Goal: Check status: Check status

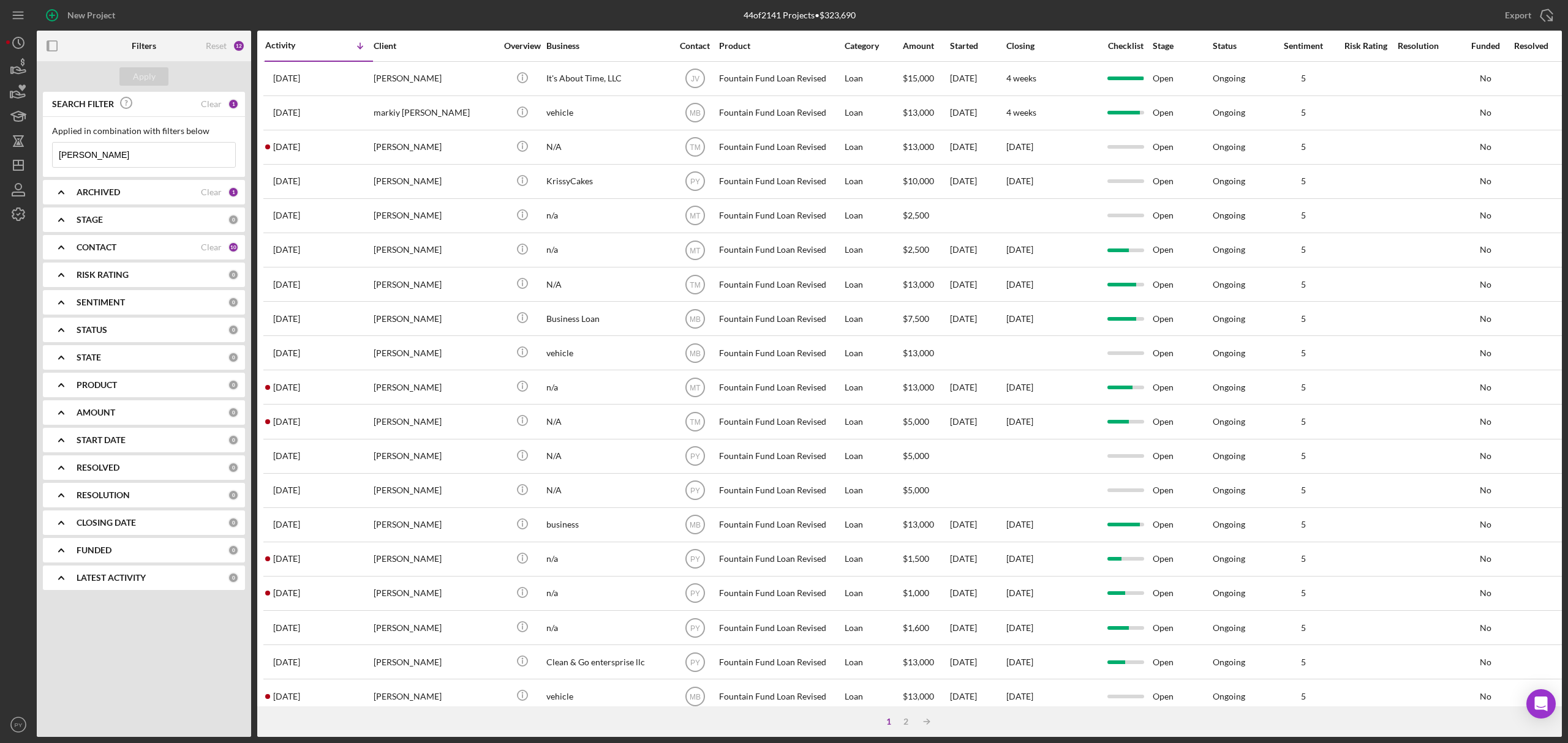
click at [198, 154] on input "[PERSON_NAME]" at bounding box center [144, 155] width 183 height 24
type input "m"
click at [198, 154] on input at bounding box center [144, 155] width 183 height 24
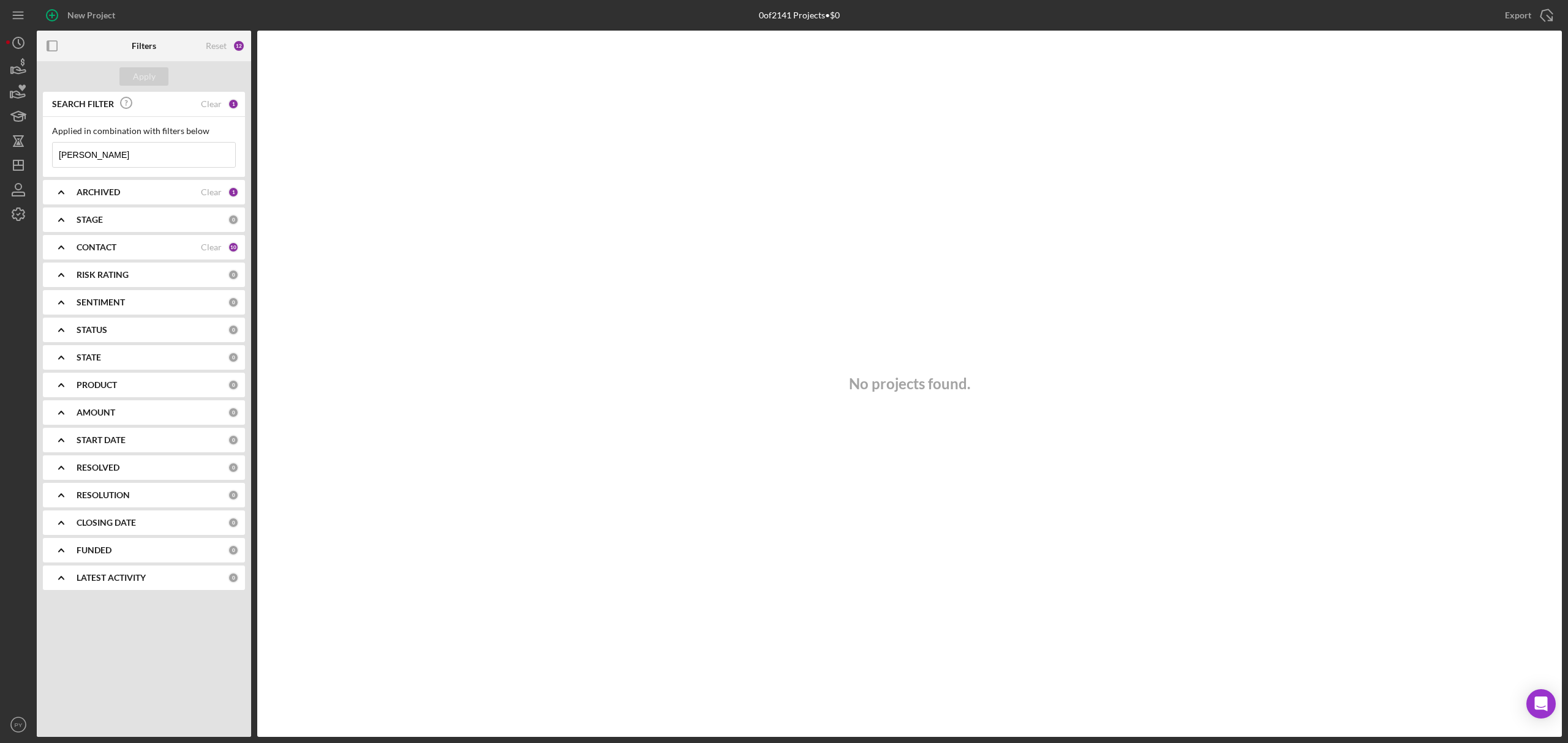
click at [131, 339] on div "STATUS 0" at bounding box center [158, 329] width 162 height 24
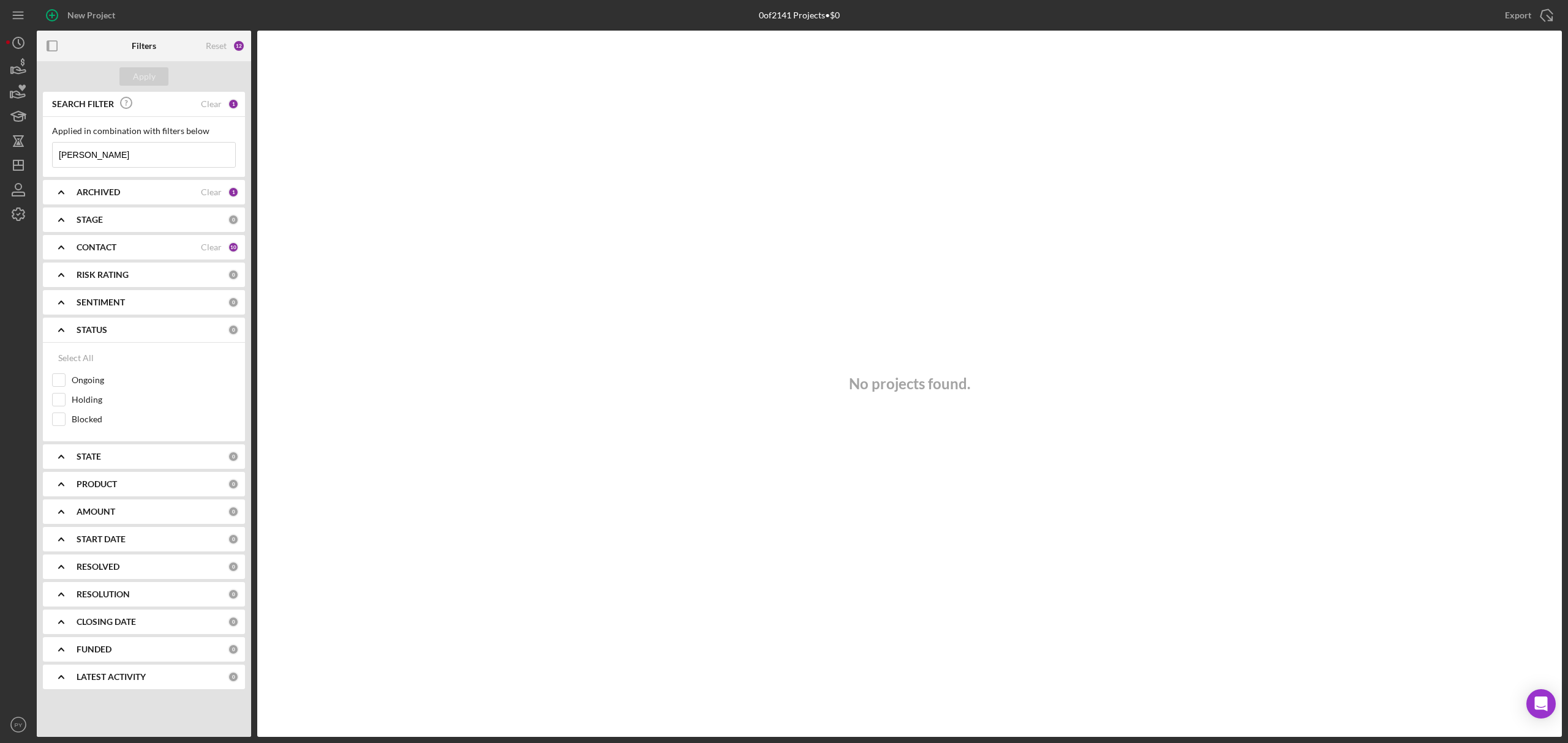
click at [137, 246] on div "CONTACT" at bounding box center [138, 247] width 125 height 10
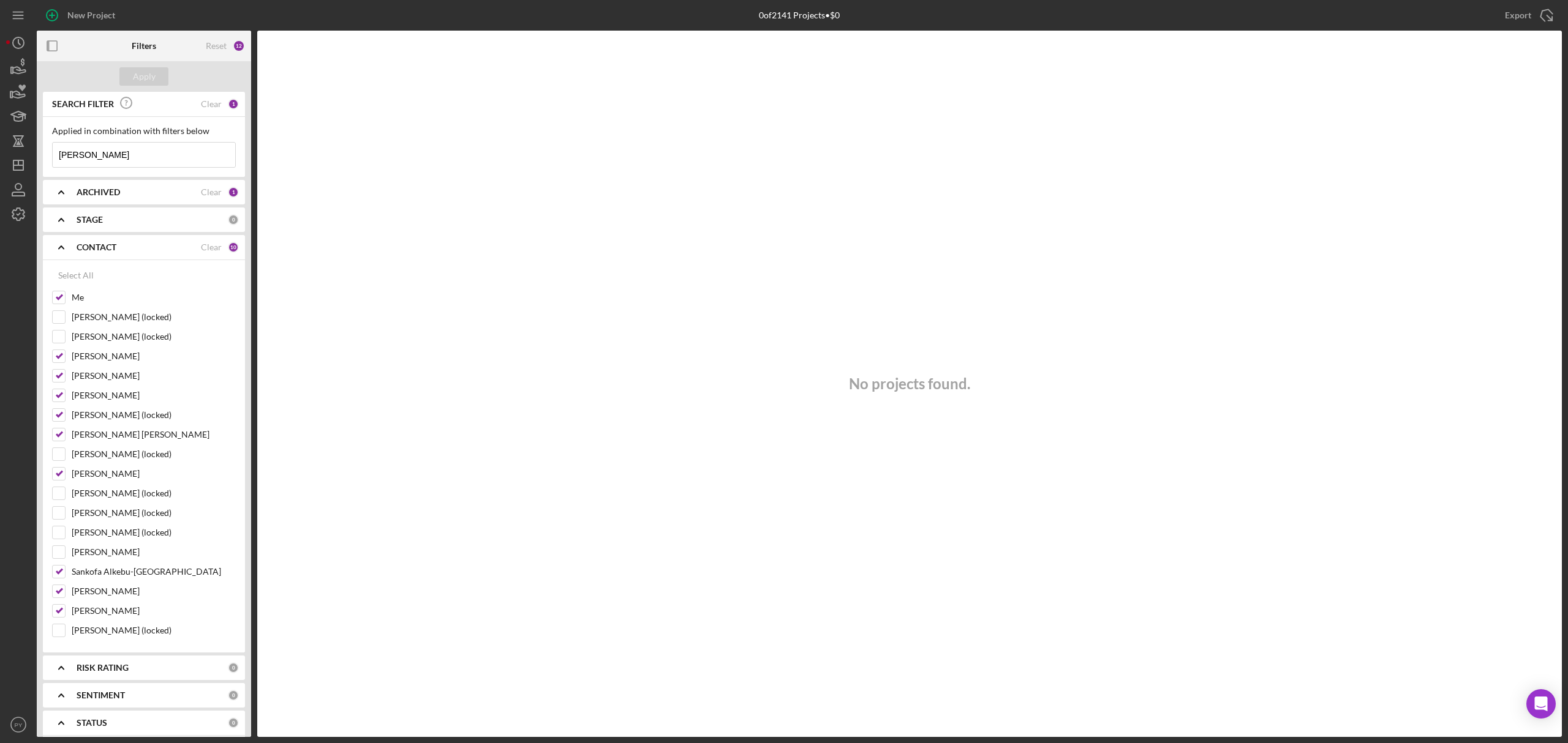
click at [140, 160] on input "[PERSON_NAME]" at bounding box center [144, 155] width 183 height 24
type input "d"
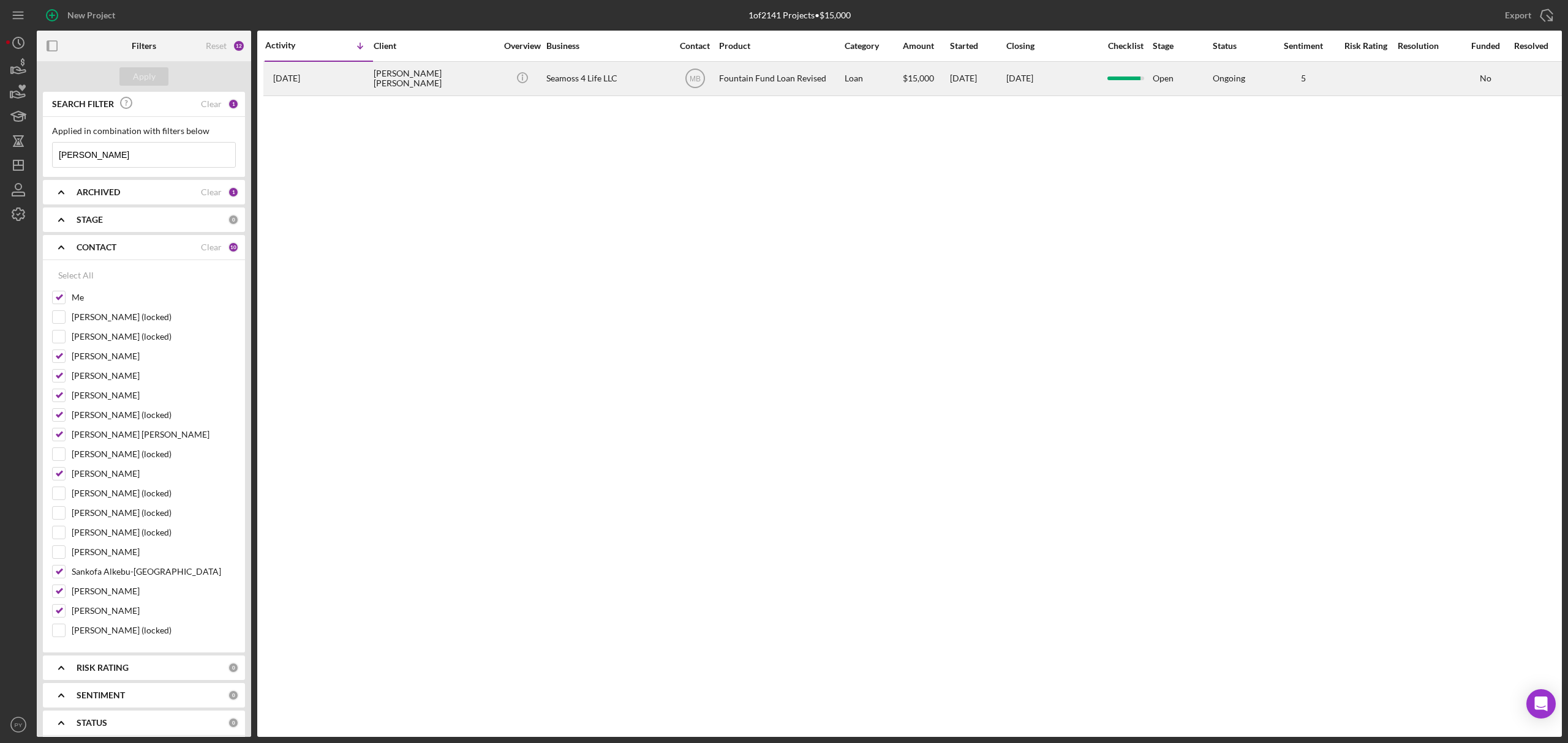
type input "[PERSON_NAME]"
click at [410, 80] on div "[PERSON_NAME] [PERSON_NAME]" at bounding box center [435, 78] width 123 height 32
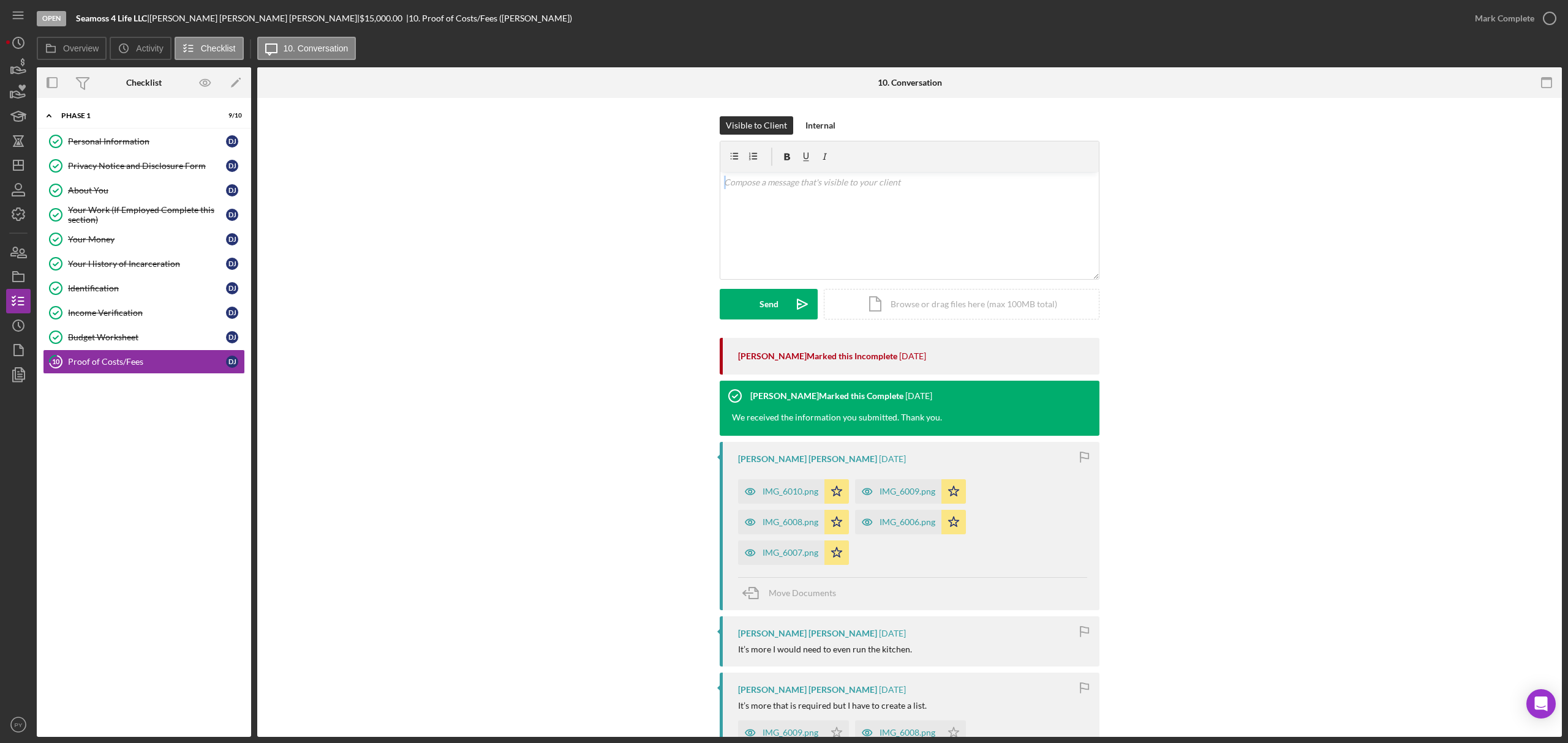
drag, startPoint x: 1563, startPoint y: 138, endPoint x: 1558, endPoint y: 190, distance: 52.2
click at [1558, 190] on div "Open Seamoss 4 Life LLC | [PERSON_NAME] [PERSON_NAME] | $15,000.00 | 10. Proof …" at bounding box center [784, 372] width 1568 height 743
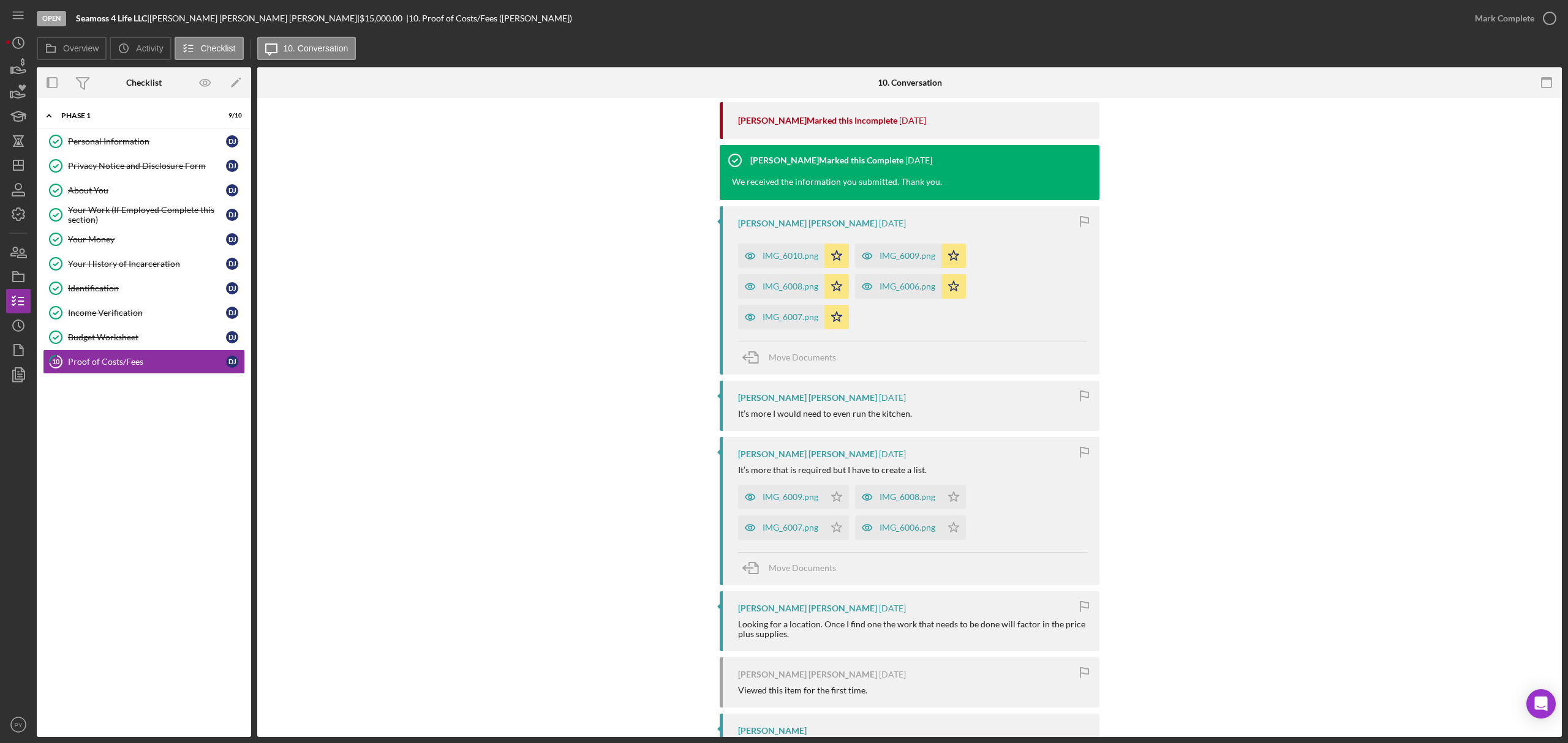
scroll to position [206, 0]
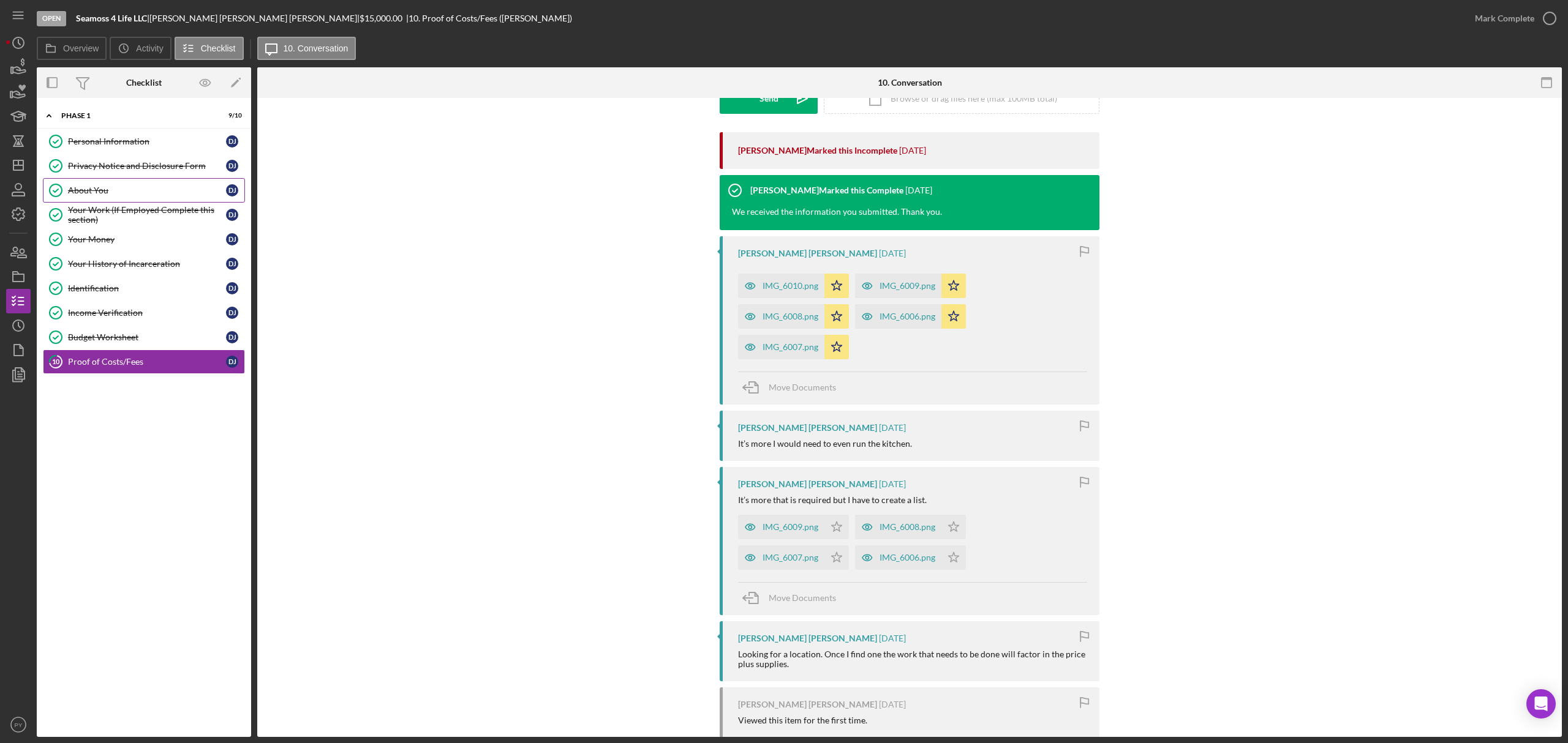
click at [96, 184] on link "About You About You D J" at bounding box center [144, 190] width 202 height 24
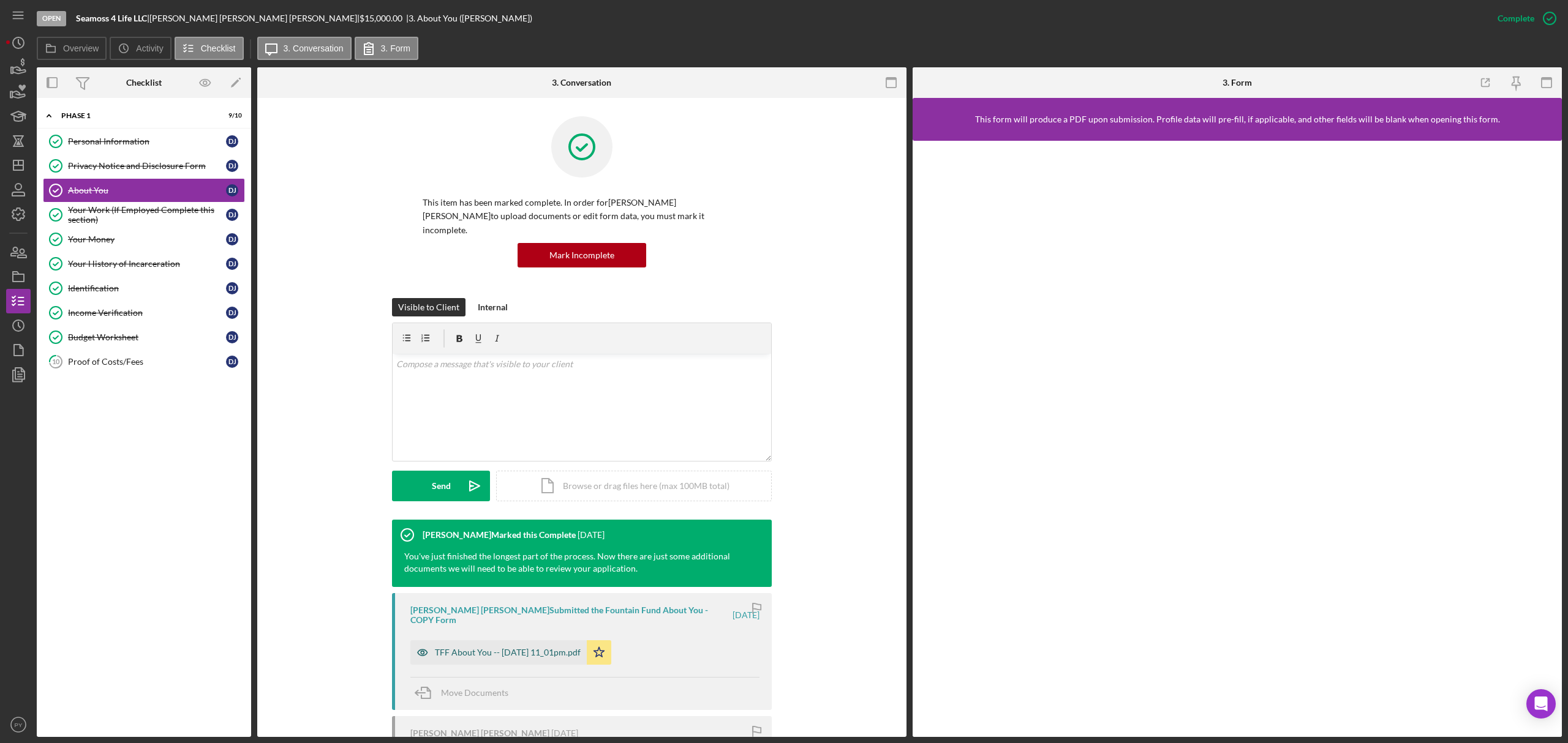
click at [461, 647] on div "TFF About You -- [DATE] 11_01pm.pdf" at bounding box center [508, 652] width 146 height 10
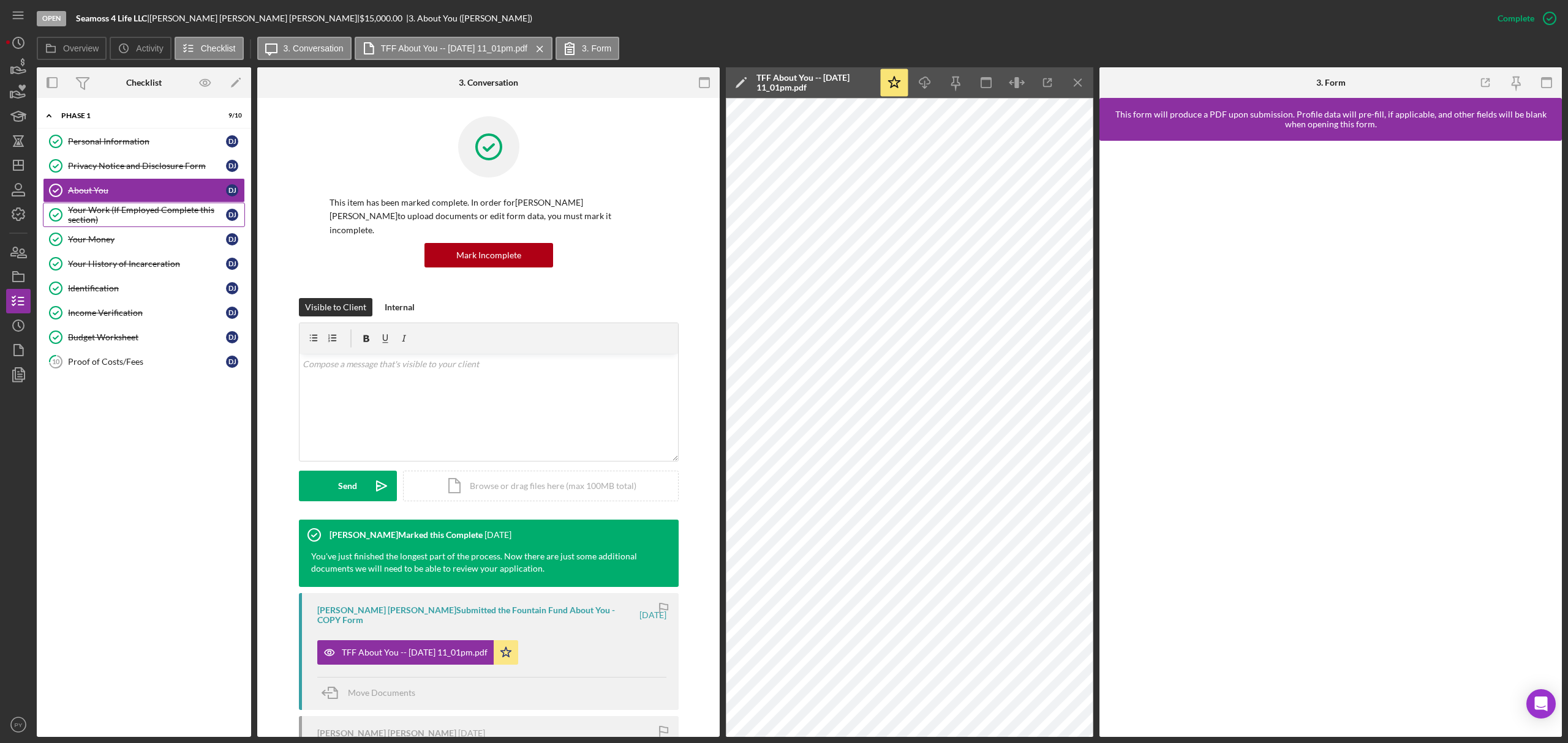
click at [152, 213] on div "Your Work (If Employed Complete this section)" at bounding box center [147, 215] width 158 height 20
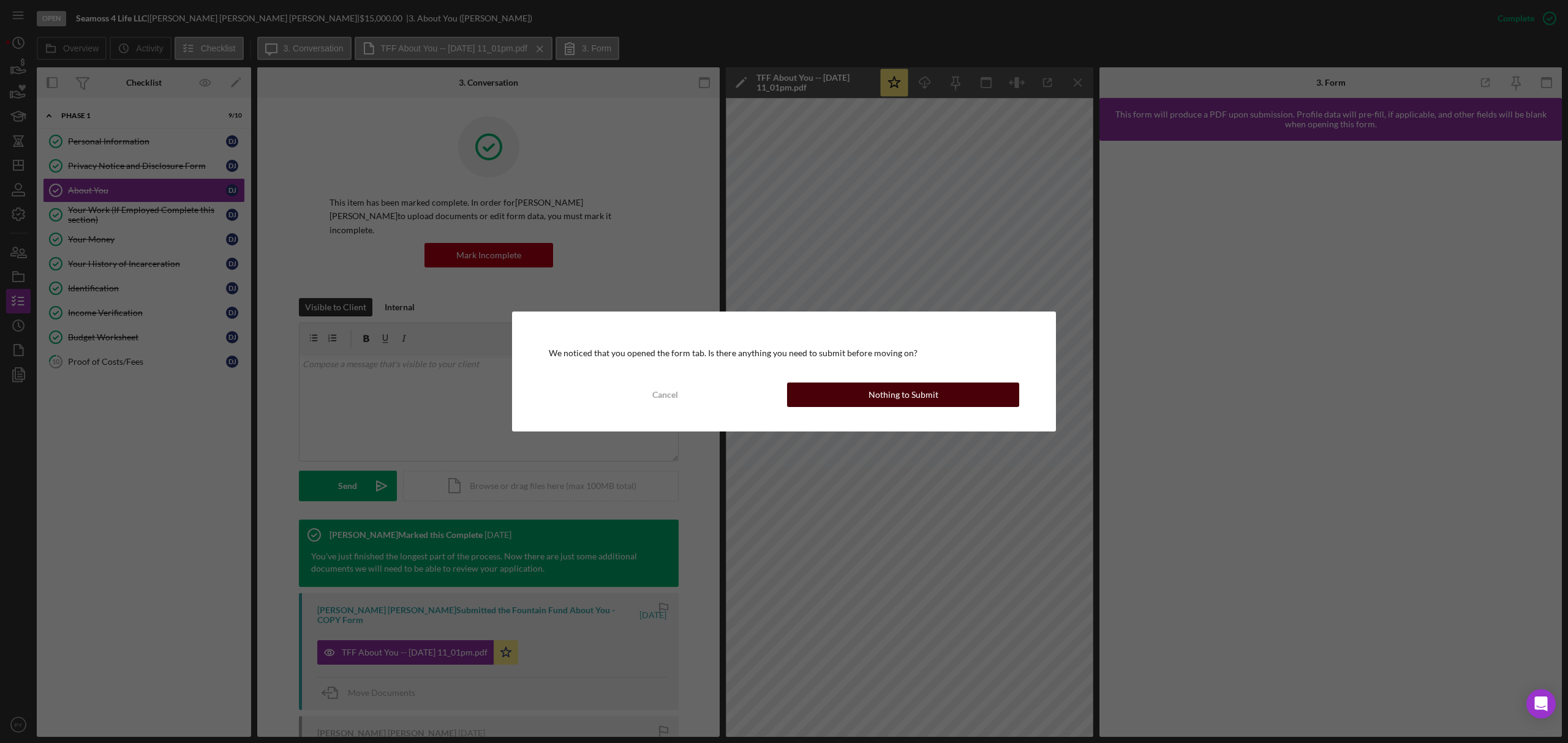
click at [831, 400] on button "Nothing to Submit" at bounding box center [903, 395] width 232 height 24
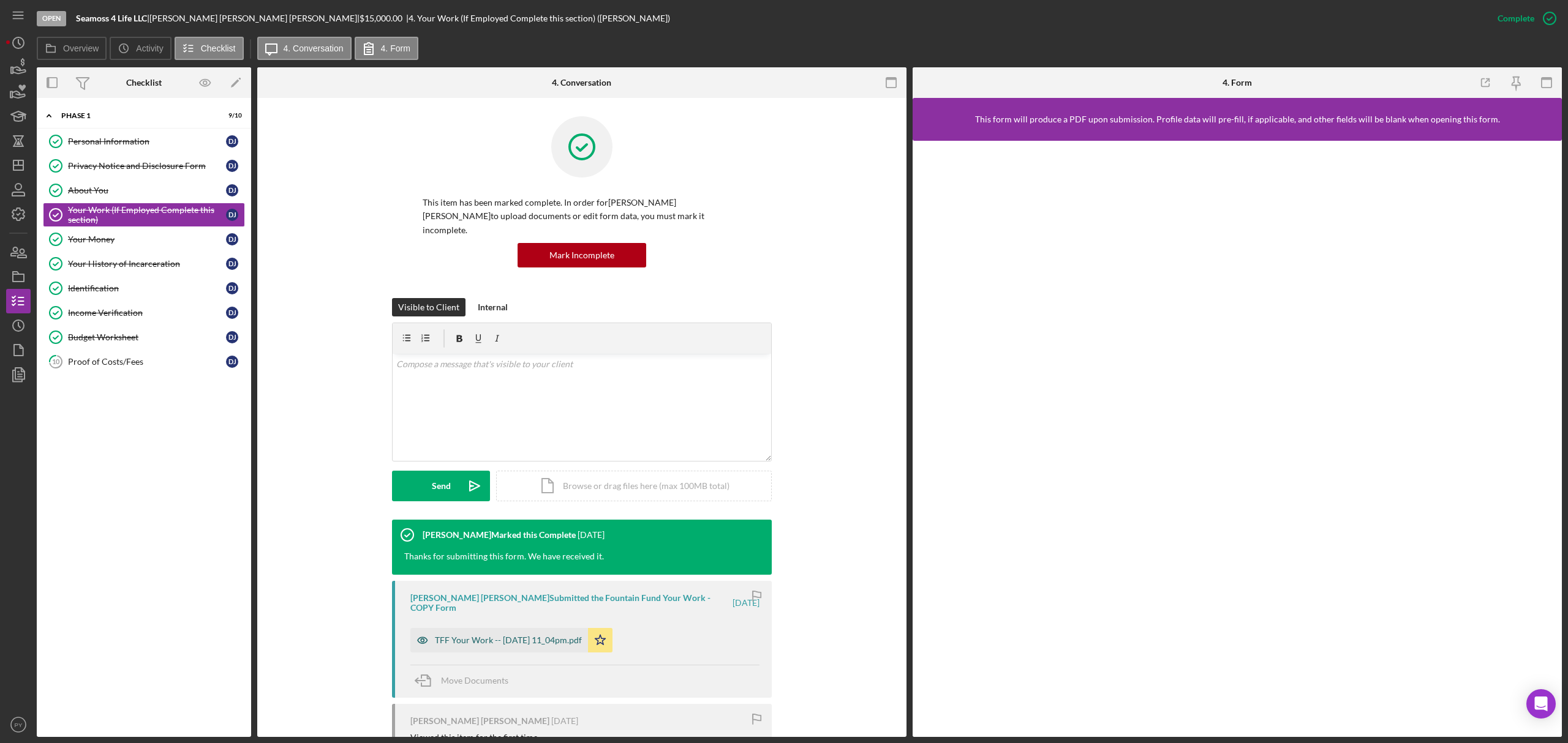
click at [557, 636] on div "TFF Your Work -- [DATE] 11_04pm.pdf" at bounding box center [508, 640] width 147 height 10
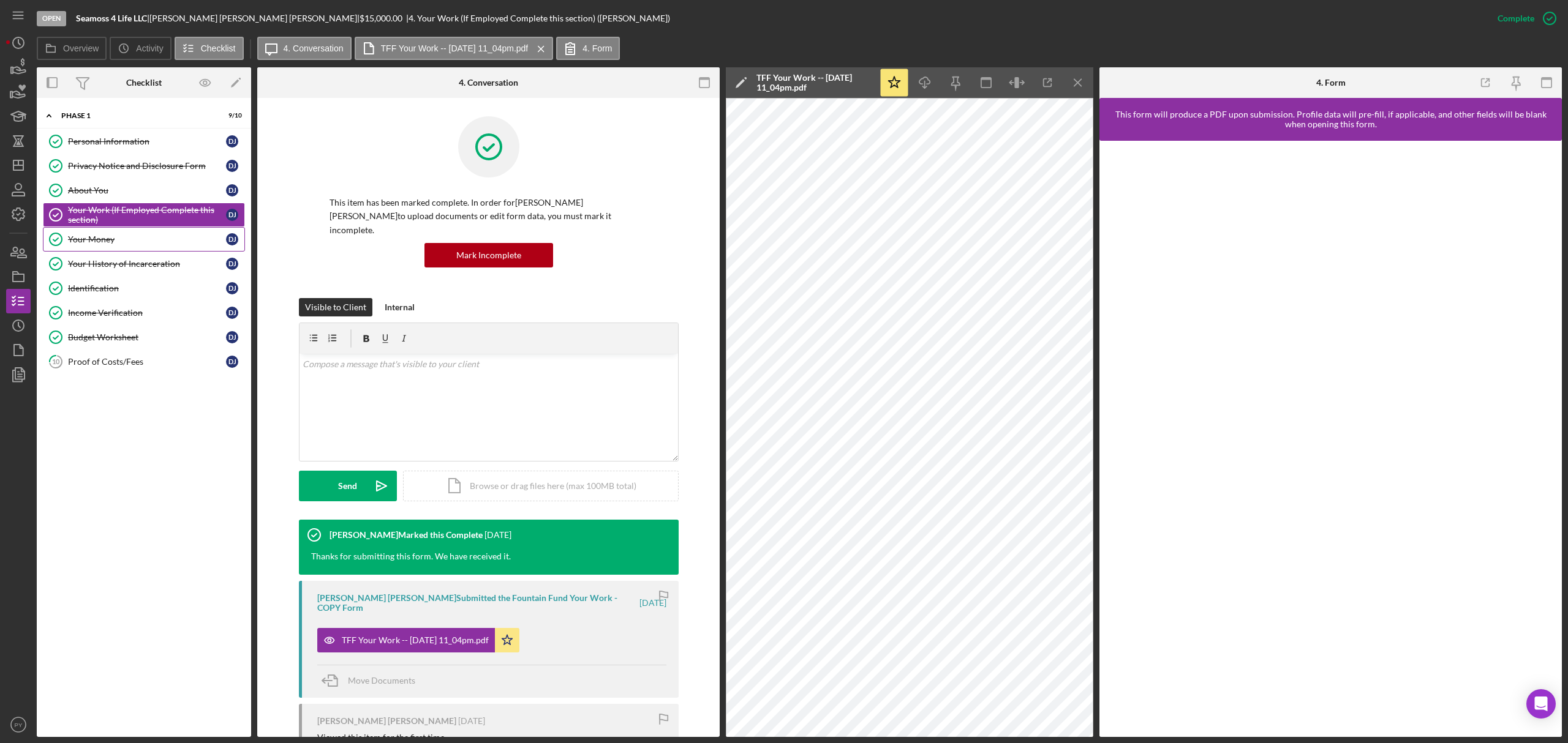
click at [100, 236] on div "Your Money" at bounding box center [147, 239] width 158 height 10
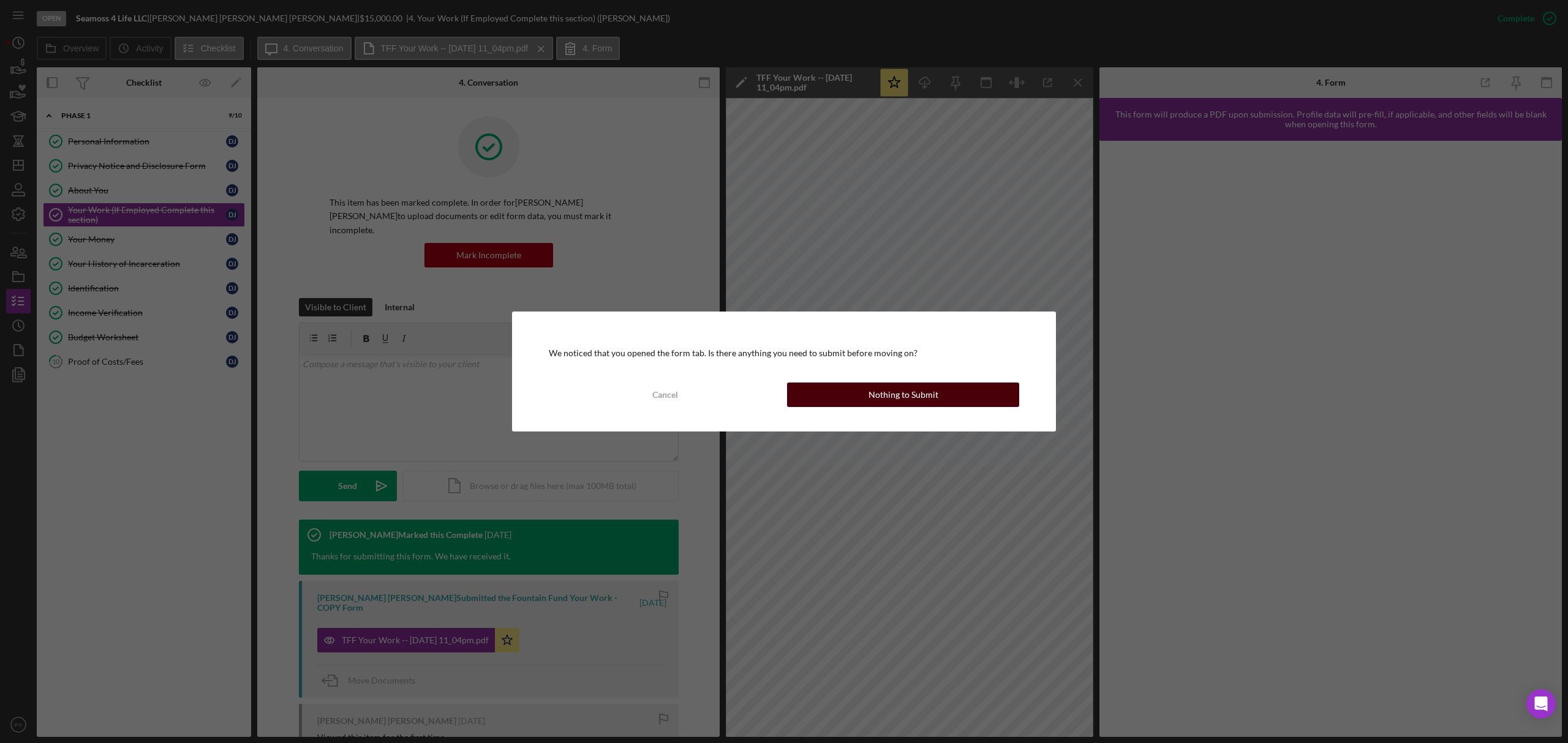
click at [872, 402] on div "Nothing to Submit" at bounding box center [904, 395] width 70 height 24
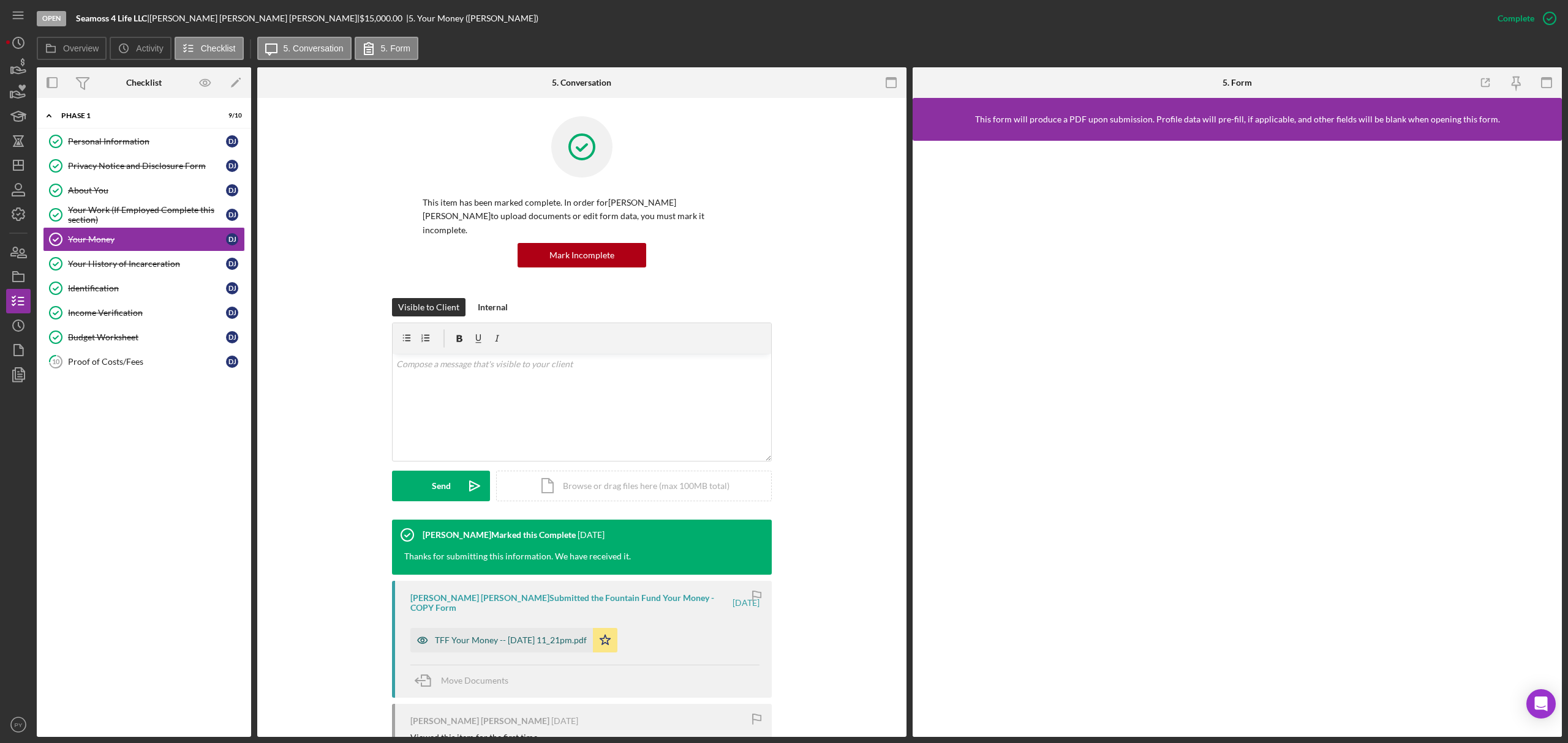
click at [509, 636] on div "TFF Your Money -- [DATE] 11_21pm.pdf" at bounding box center [511, 640] width 152 height 10
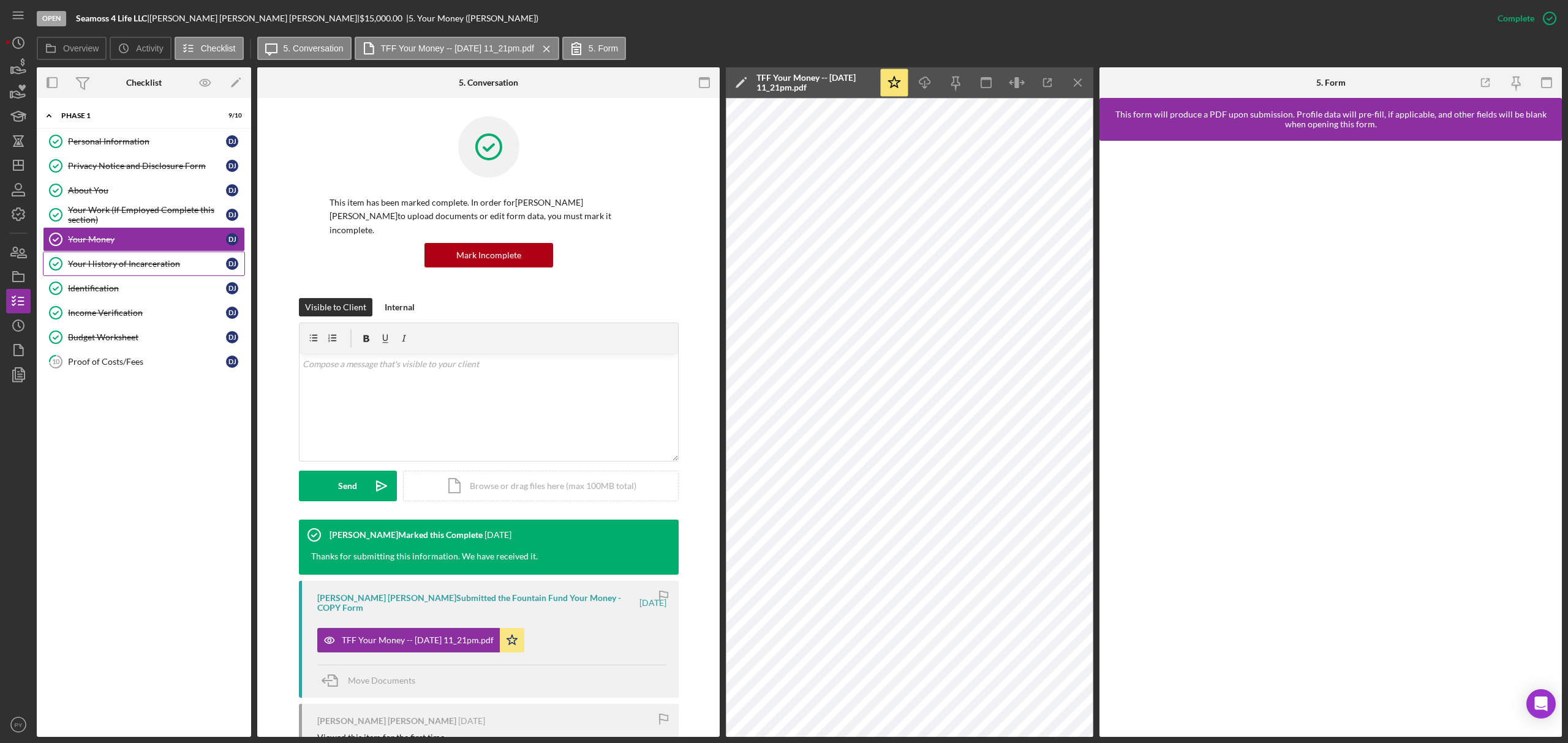
click at [164, 265] on div "Your History of Incarceration" at bounding box center [147, 263] width 158 height 10
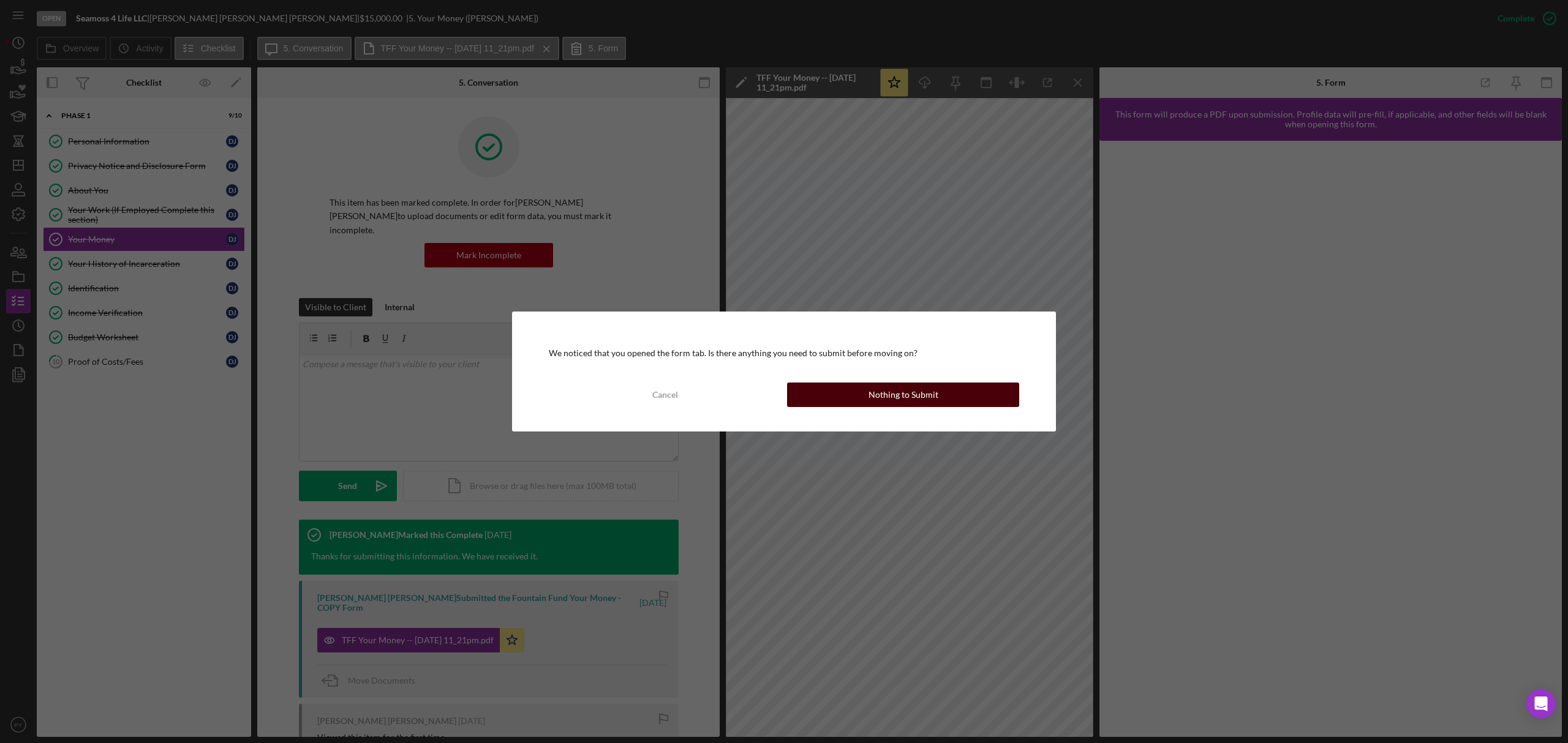
click at [854, 388] on button "Nothing to Submit" at bounding box center [903, 395] width 232 height 24
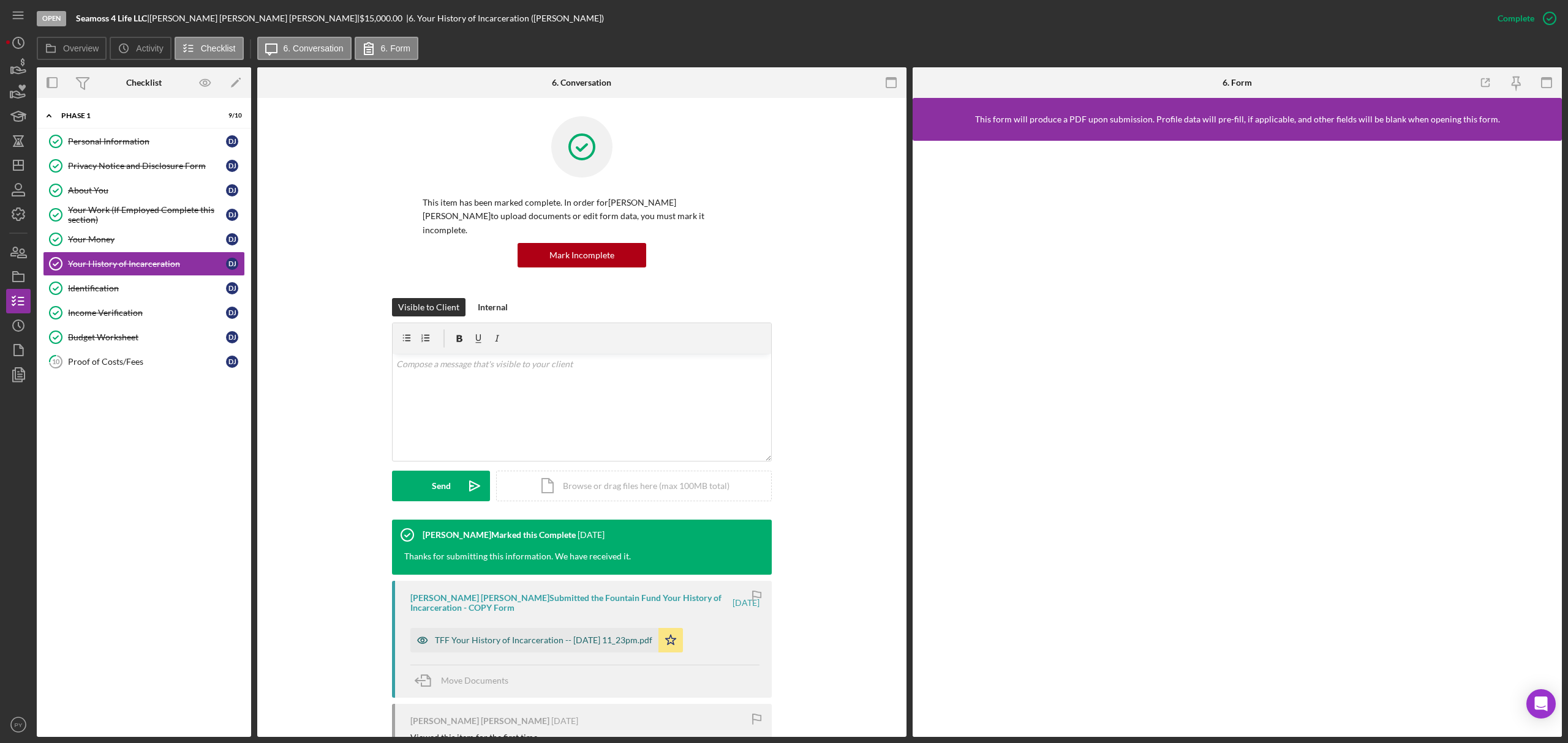
click at [533, 636] on div "TFF Your History of Incarceration -- [DATE] 11_23pm.pdf" at bounding box center [544, 640] width 218 height 10
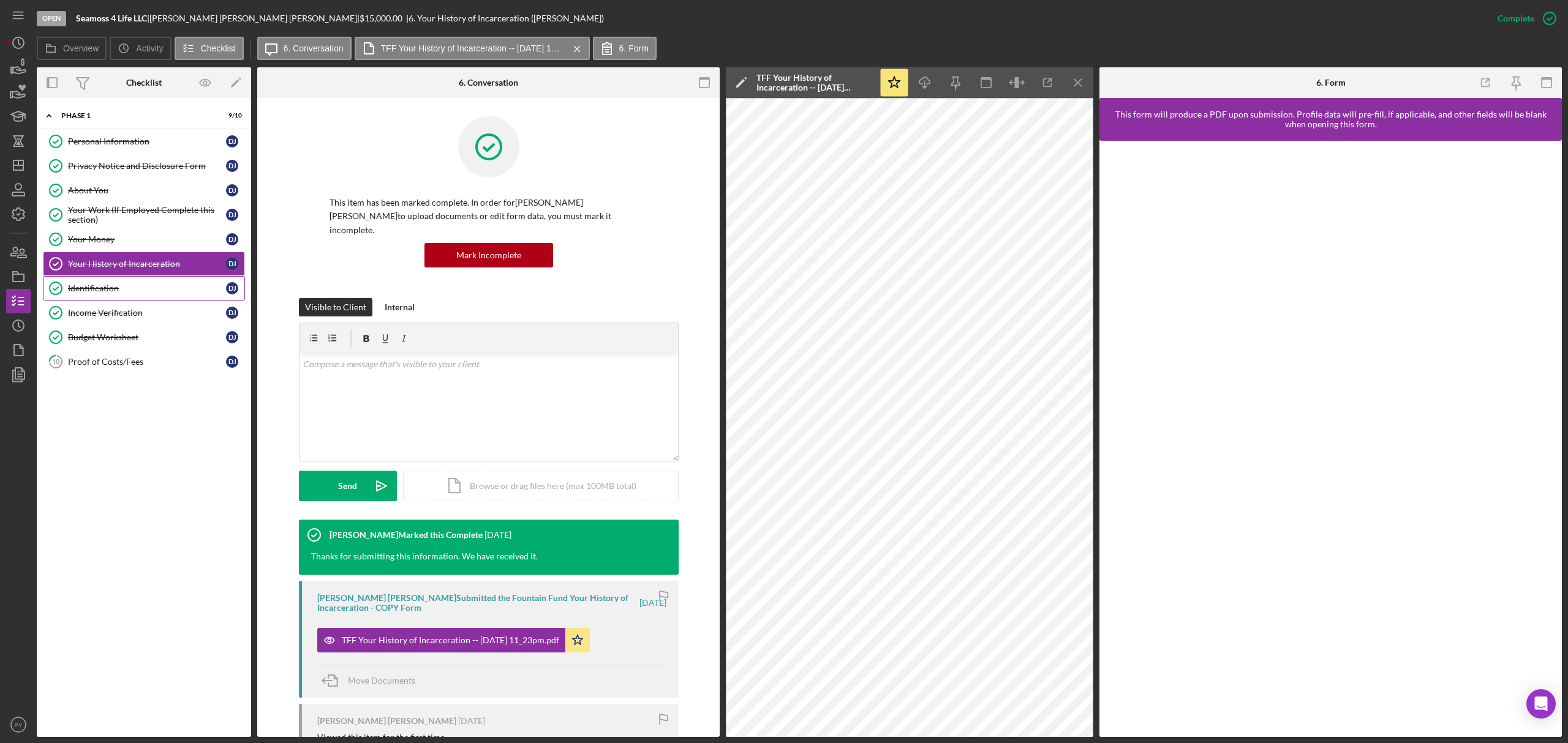
click at [116, 289] on div "Identification" at bounding box center [147, 288] width 158 height 10
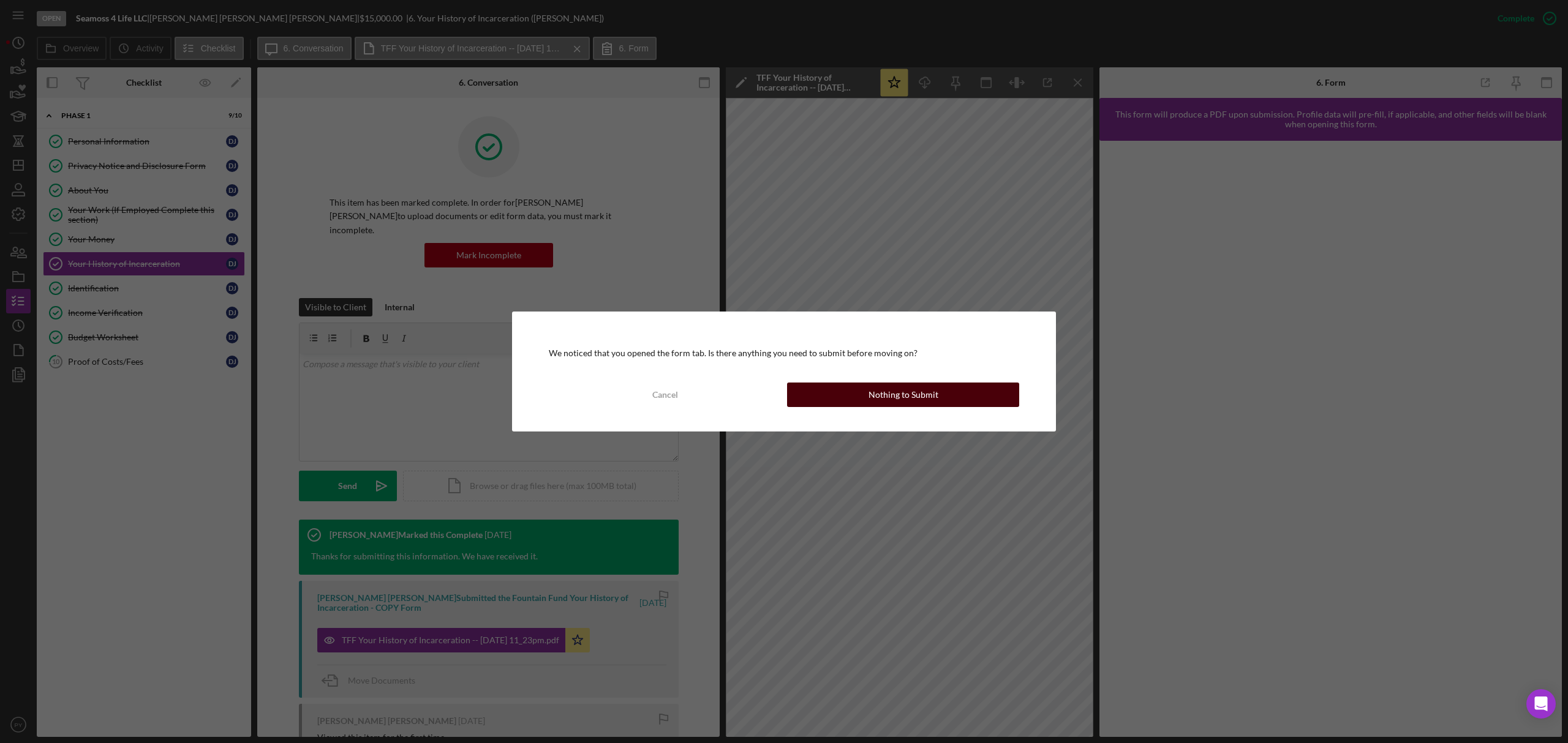
click at [824, 388] on button "Nothing to Submit" at bounding box center [903, 395] width 232 height 24
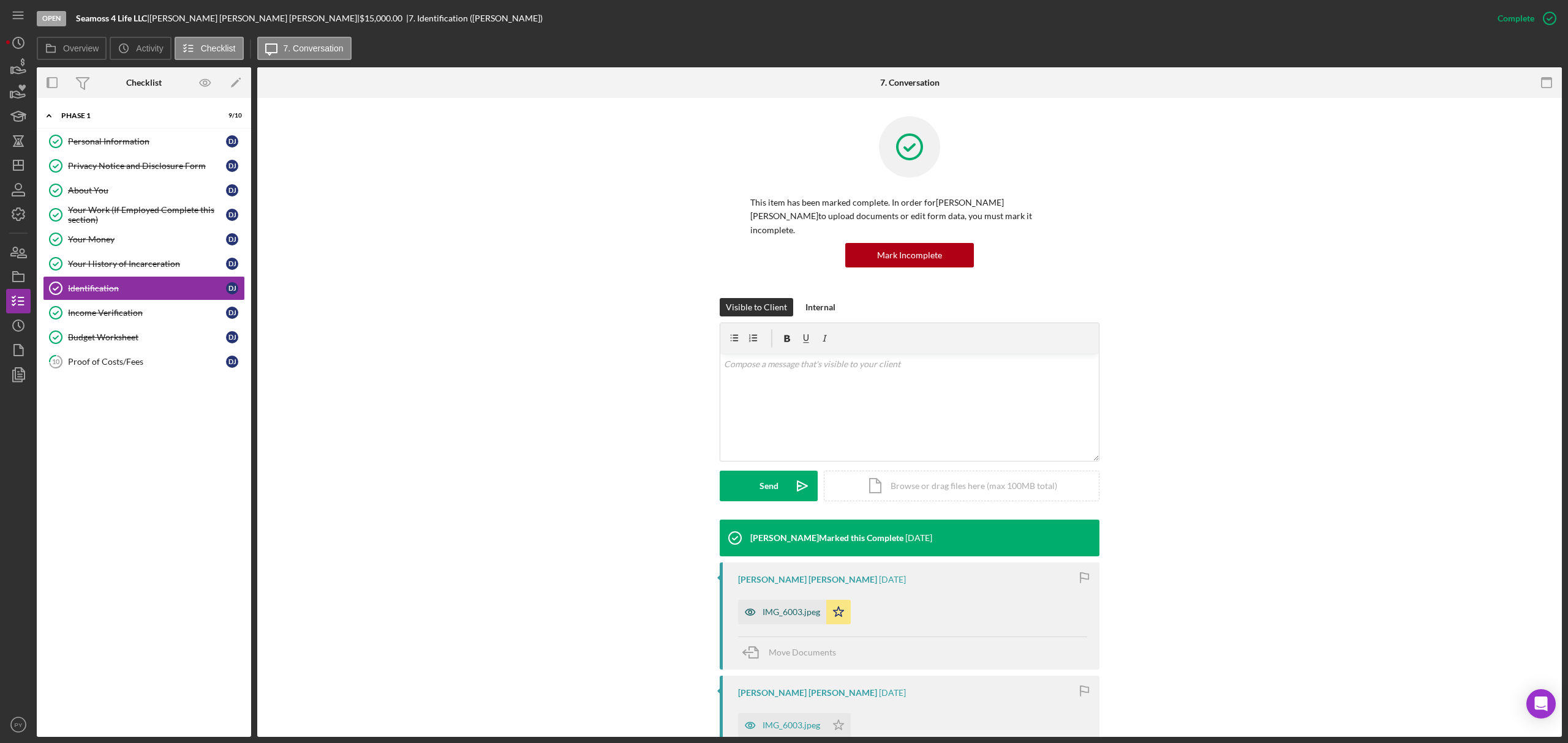
click at [778, 607] on div "IMG_6003.jpeg" at bounding box center [791, 612] width 57 height 10
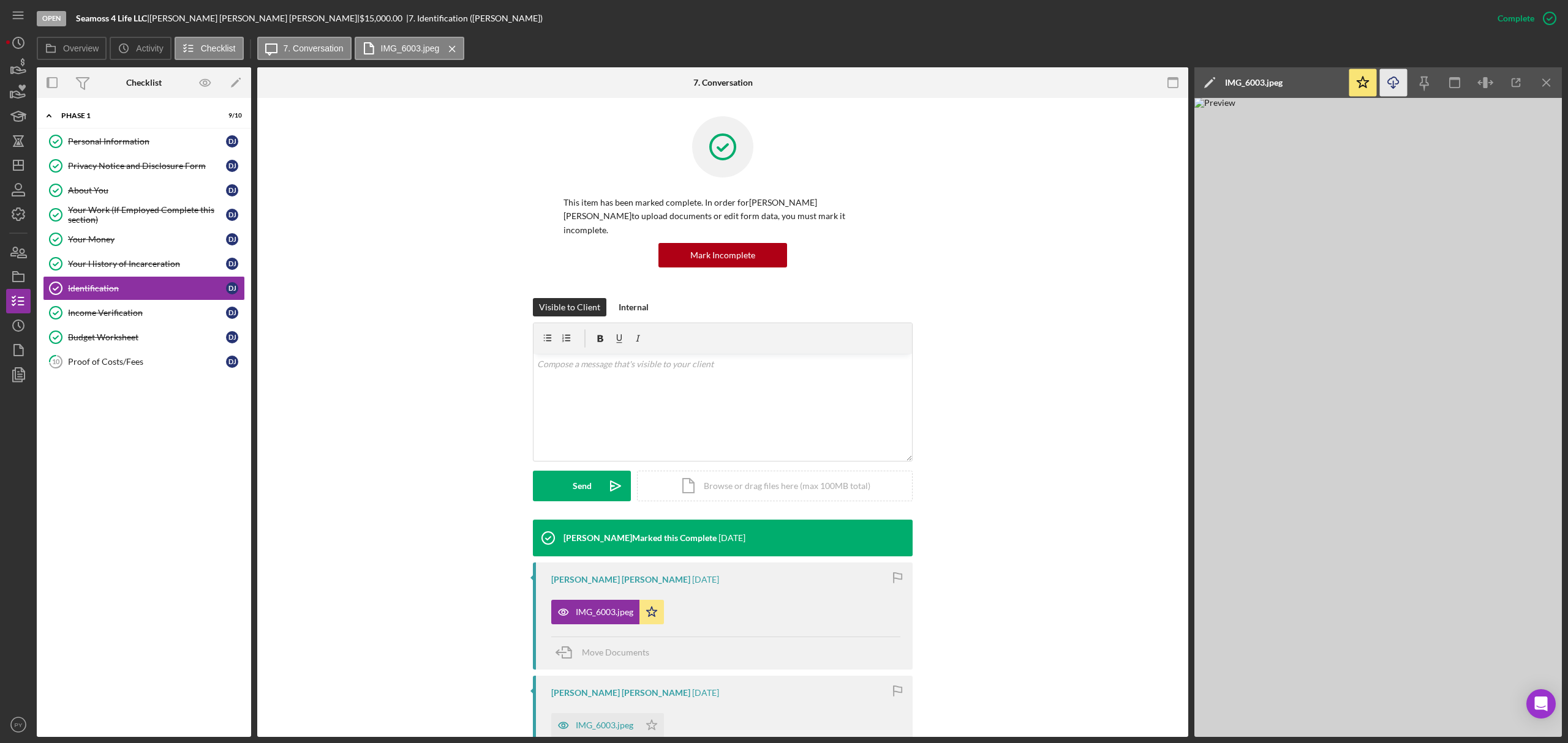
click at [1395, 83] on icon "Icon/Download" at bounding box center [1394, 83] width 28 height 28
click at [584, 721] on div "IMG_6003.jpeg" at bounding box center [604, 725] width 57 height 10
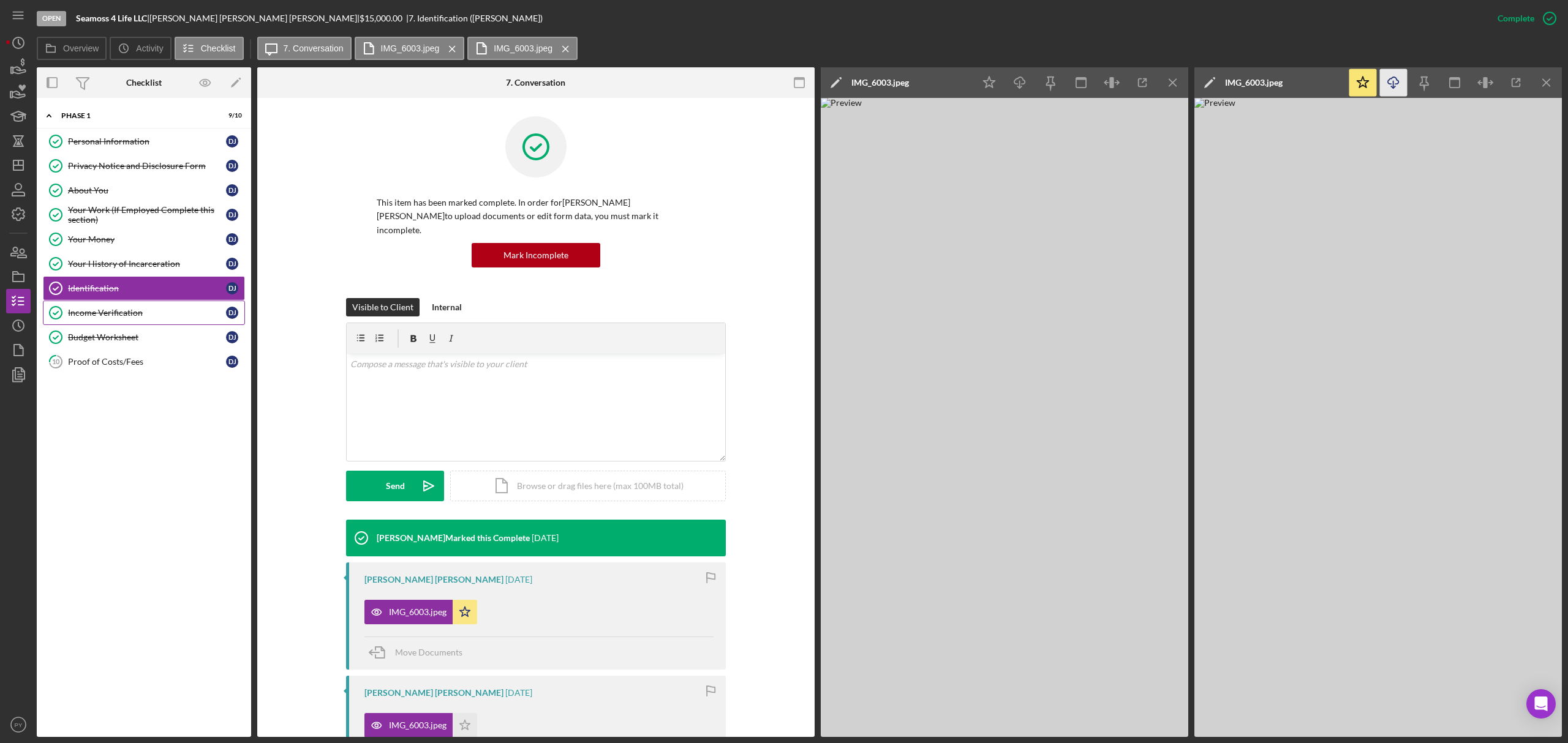
click at [147, 312] on div "Income Verification" at bounding box center [147, 312] width 158 height 10
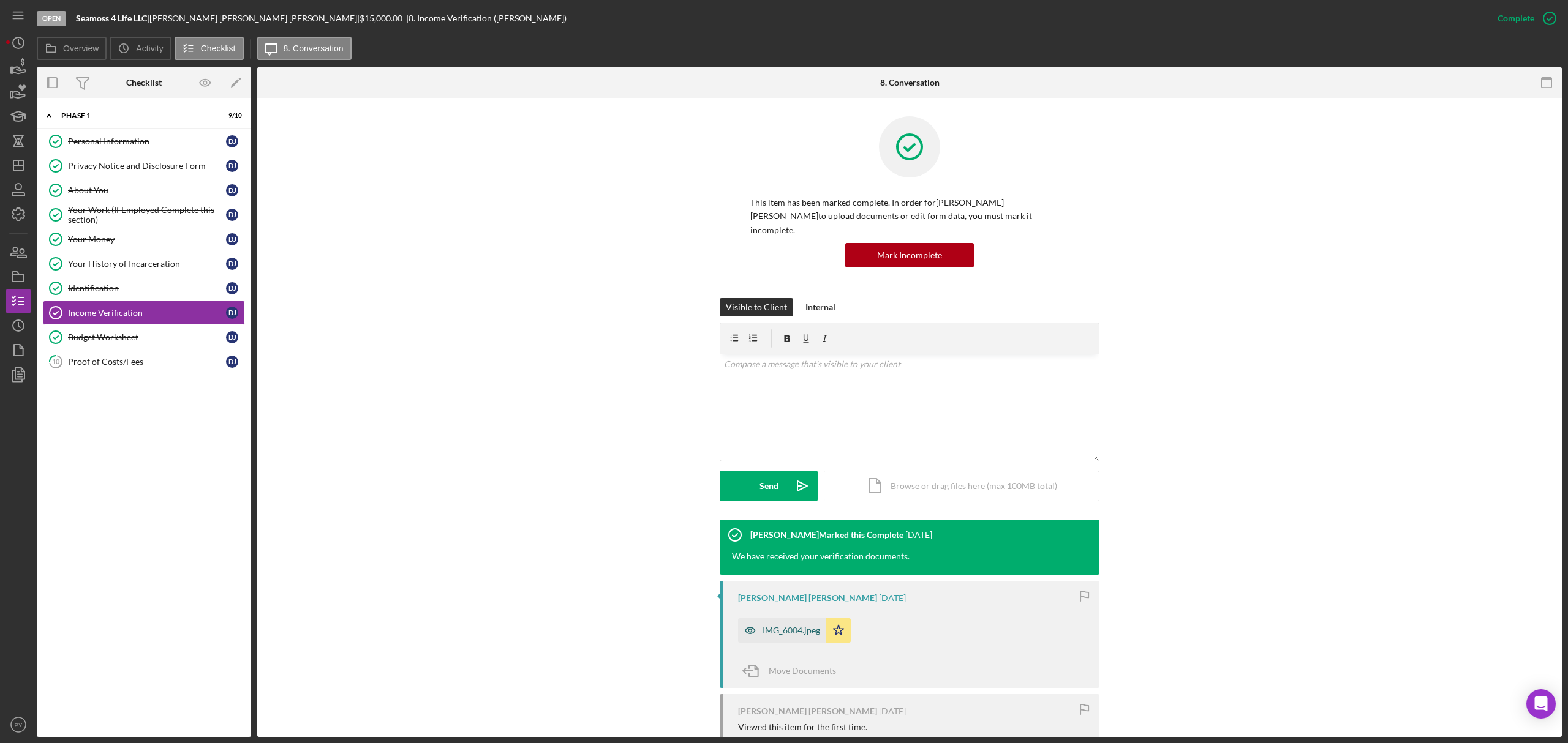
click at [775, 626] on div "IMG_6004.jpeg" at bounding box center [791, 630] width 57 height 10
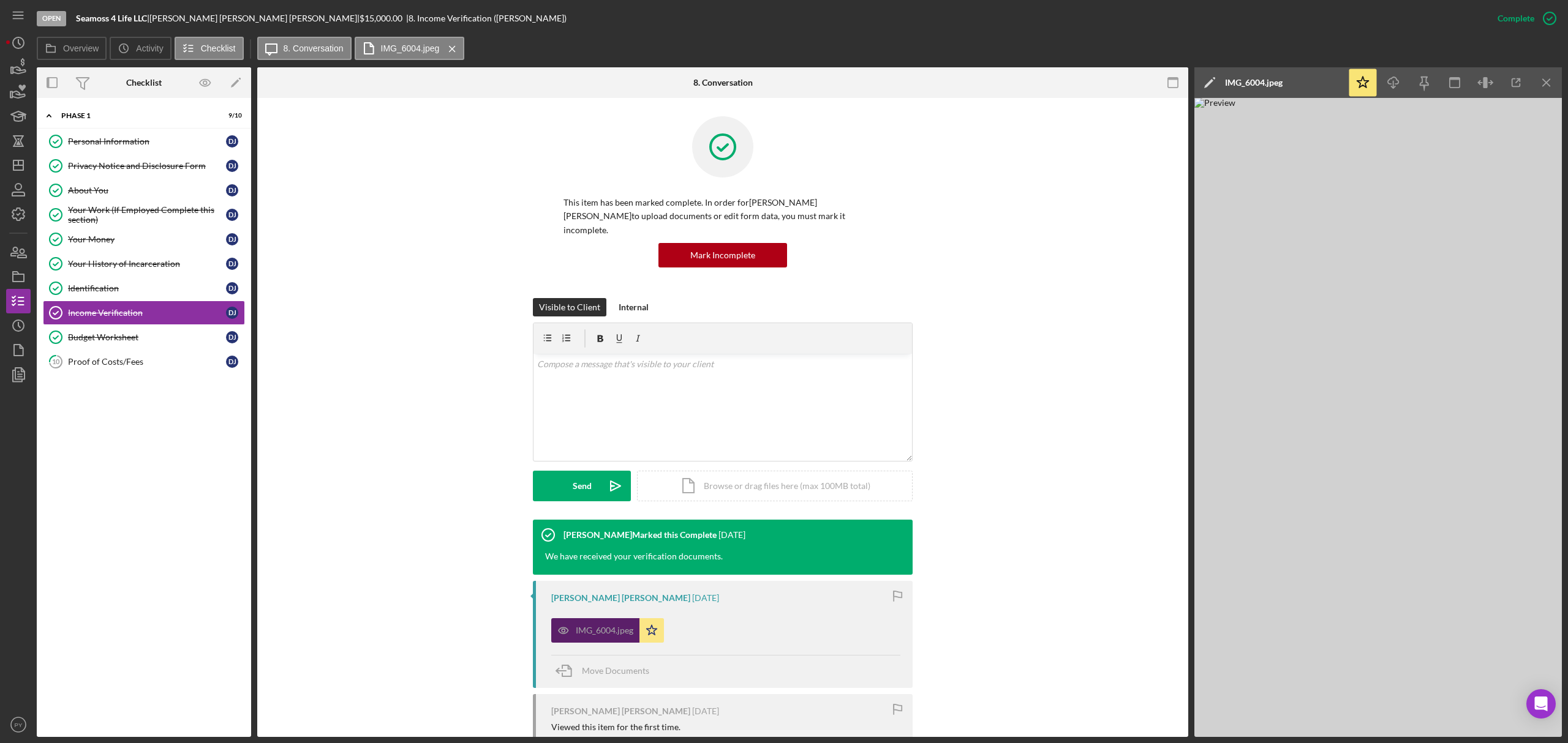
click at [775, 618] on div "IMG_6004.jpeg Icon/Star" at bounding box center [726, 627] width 349 height 30
click at [1393, 88] on line "button" at bounding box center [1393, 84] width 0 height 7
click at [116, 339] on div "Budget Worksheet" at bounding box center [147, 337] width 158 height 10
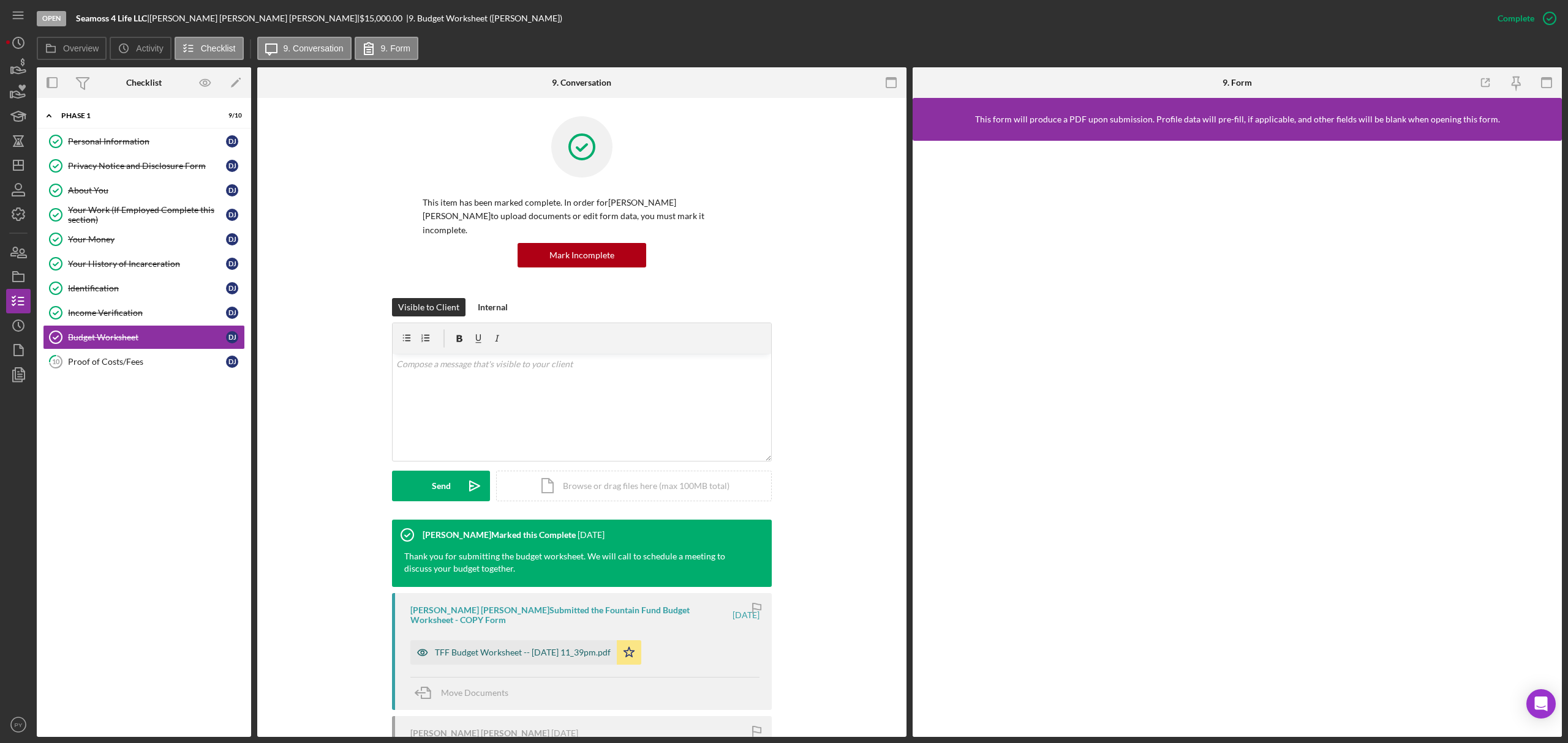
click at [454, 647] on div "TFF Budget Worksheet -- [DATE] 11_39pm.pdf" at bounding box center [523, 652] width 176 height 10
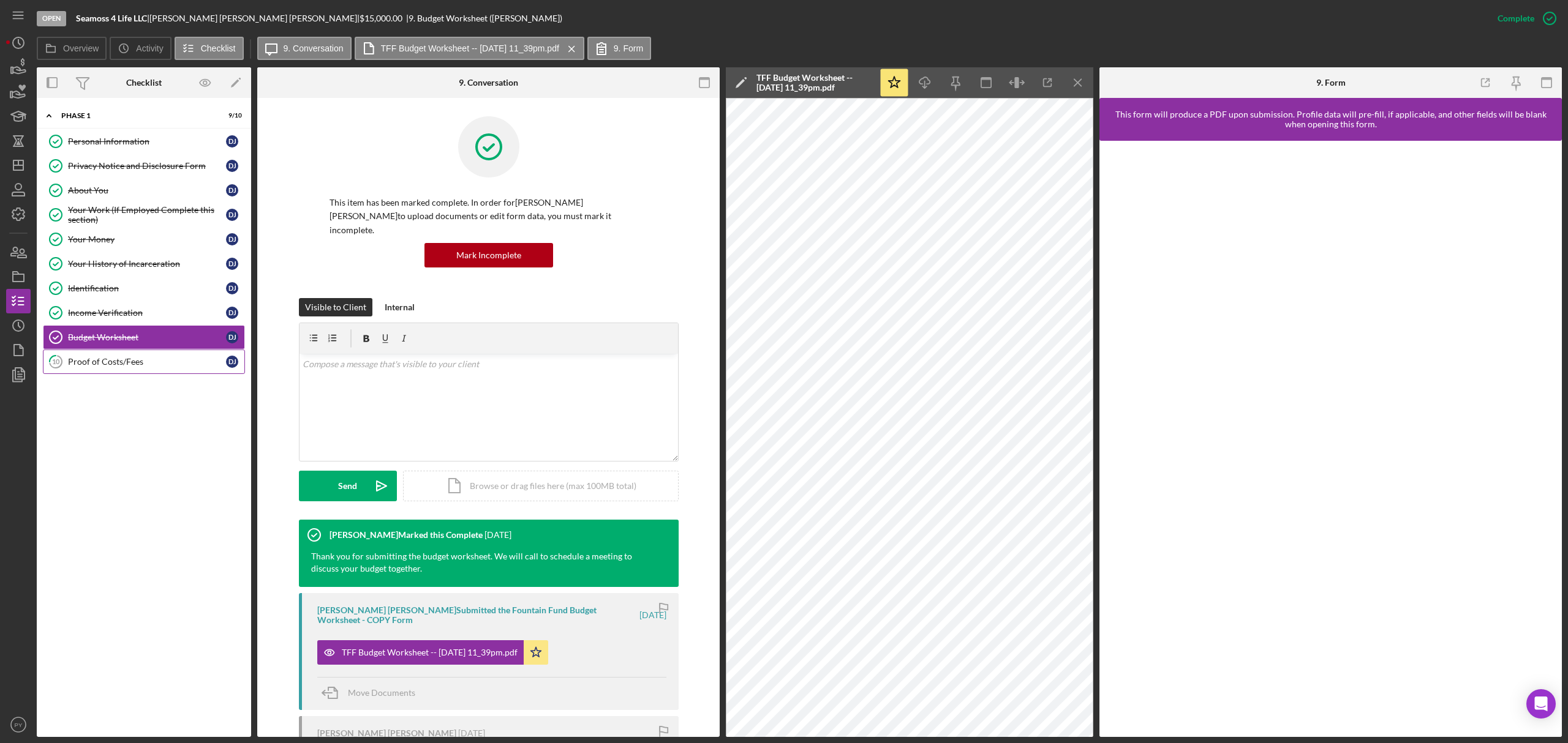
click at [109, 364] on div "Proof of Costs/Fees" at bounding box center [147, 362] width 158 height 10
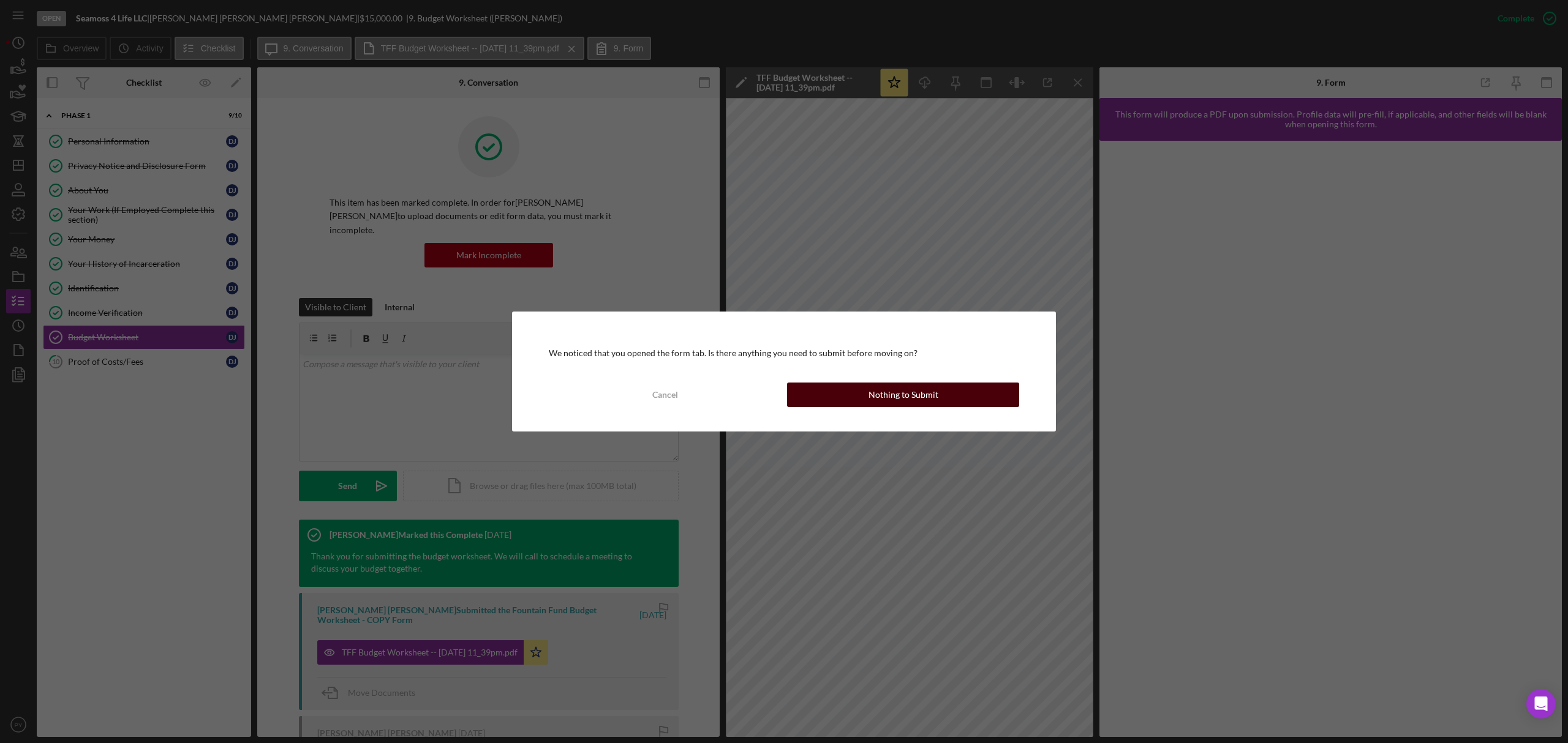
click at [877, 388] on div "Nothing to Submit" at bounding box center [904, 395] width 70 height 24
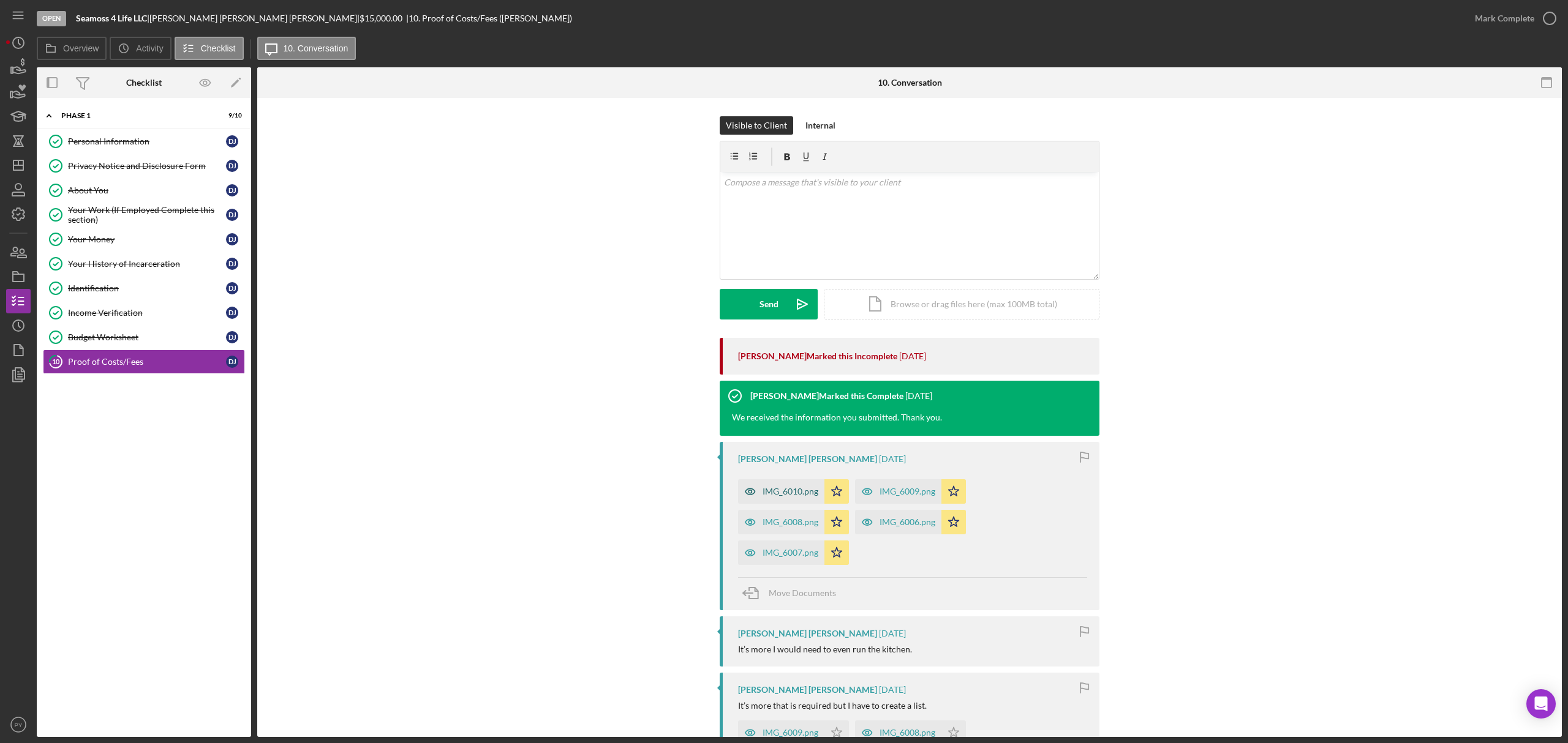
click at [774, 489] on div "IMG_6010.png" at bounding box center [790, 491] width 56 height 10
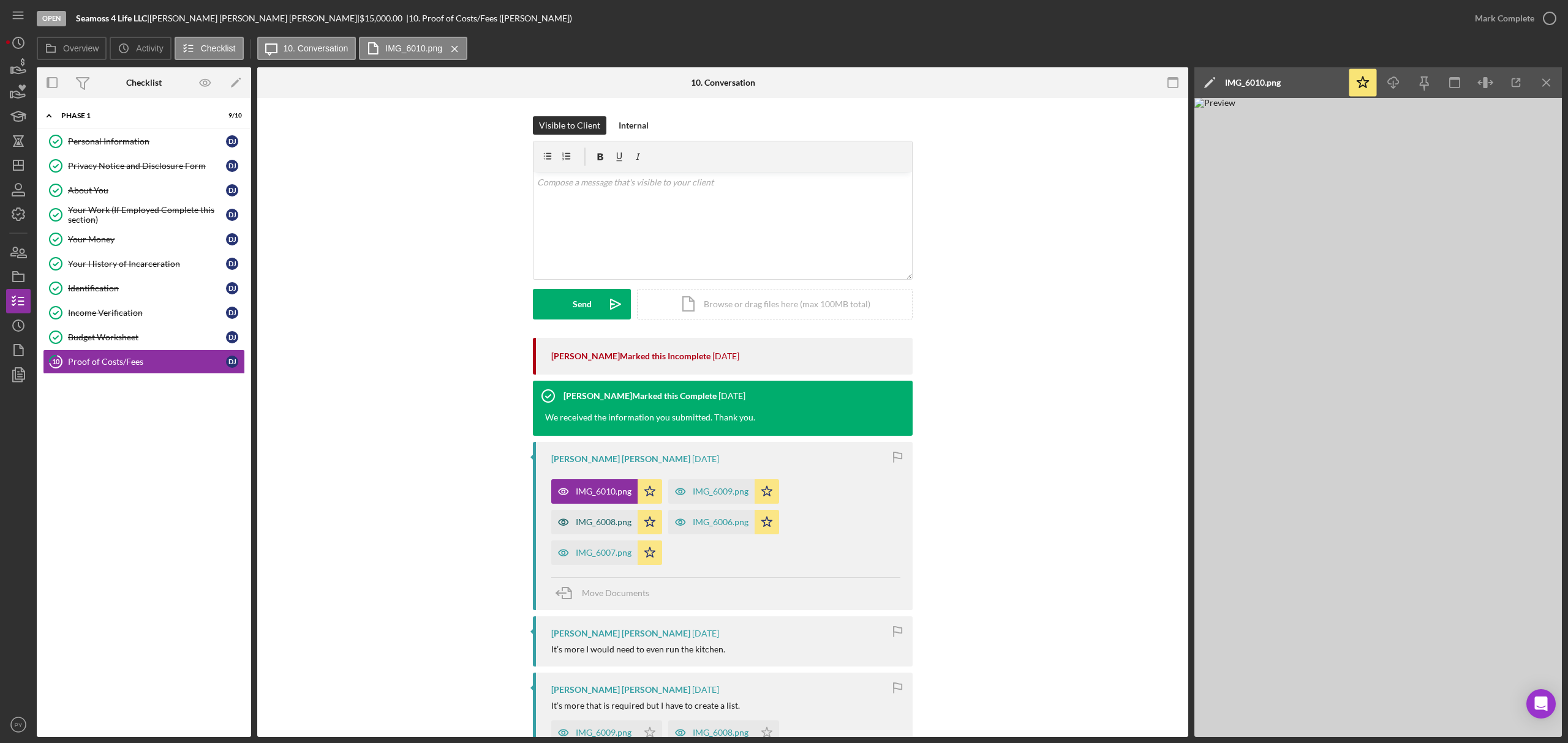
click at [612, 523] on div "IMG_6008.png" at bounding box center [603, 522] width 56 height 10
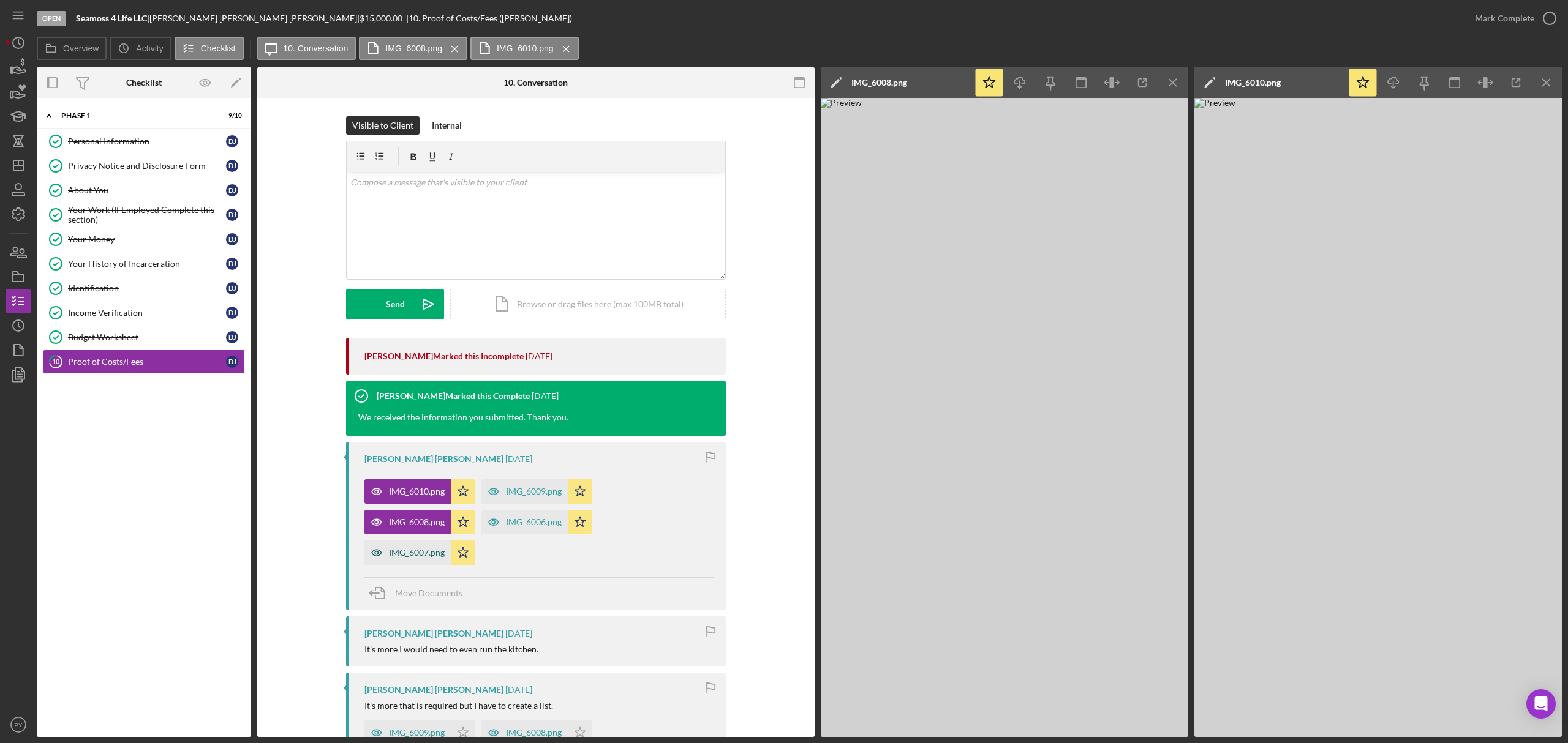
click at [419, 552] on div "IMG_6007.png" at bounding box center [417, 553] width 56 height 10
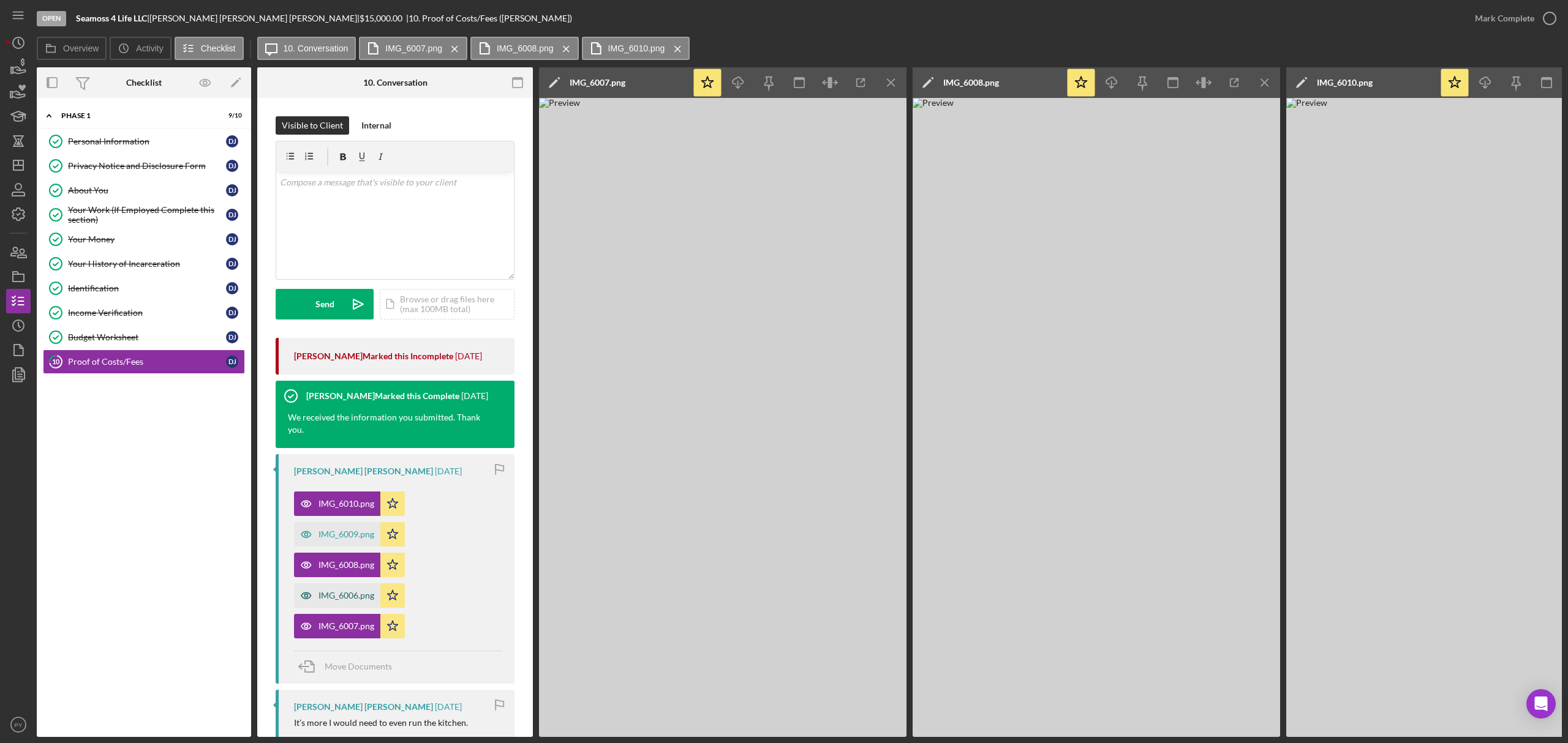
click at [343, 592] on div "IMG_6006.png" at bounding box center [346, 595] width 56 height 10
drag, startPoint x: 535, startPoint y: 370, endPoint x: 529, endPoint y: 381, distance: 12.5
click at [529, 381] on div "Overview Internal Workflow Stage Open Icon/Dropdown Arrow Archive (can unarchiv…" at bounding box center [799, 402] width 1525 height 670
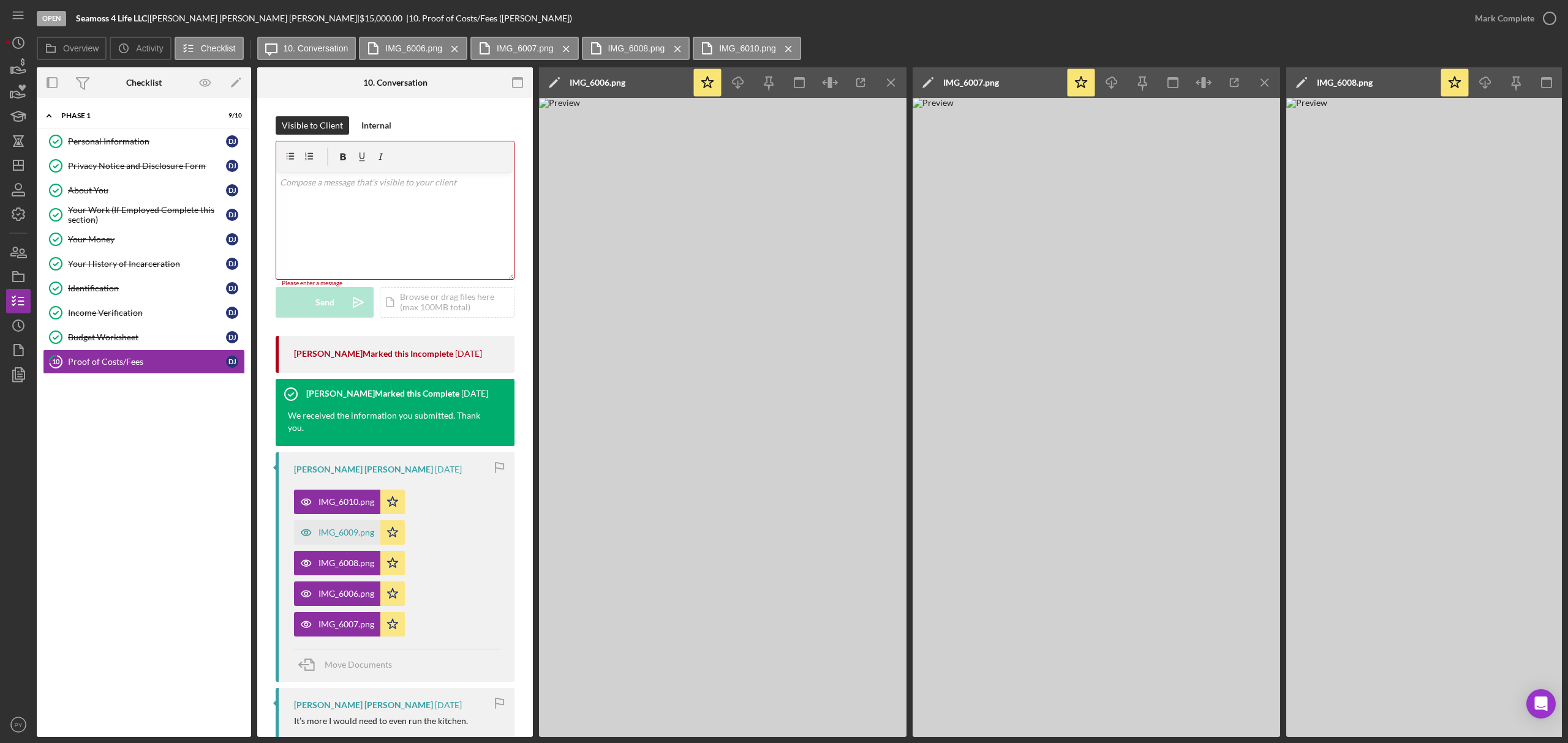
scroll to position [557, 0]
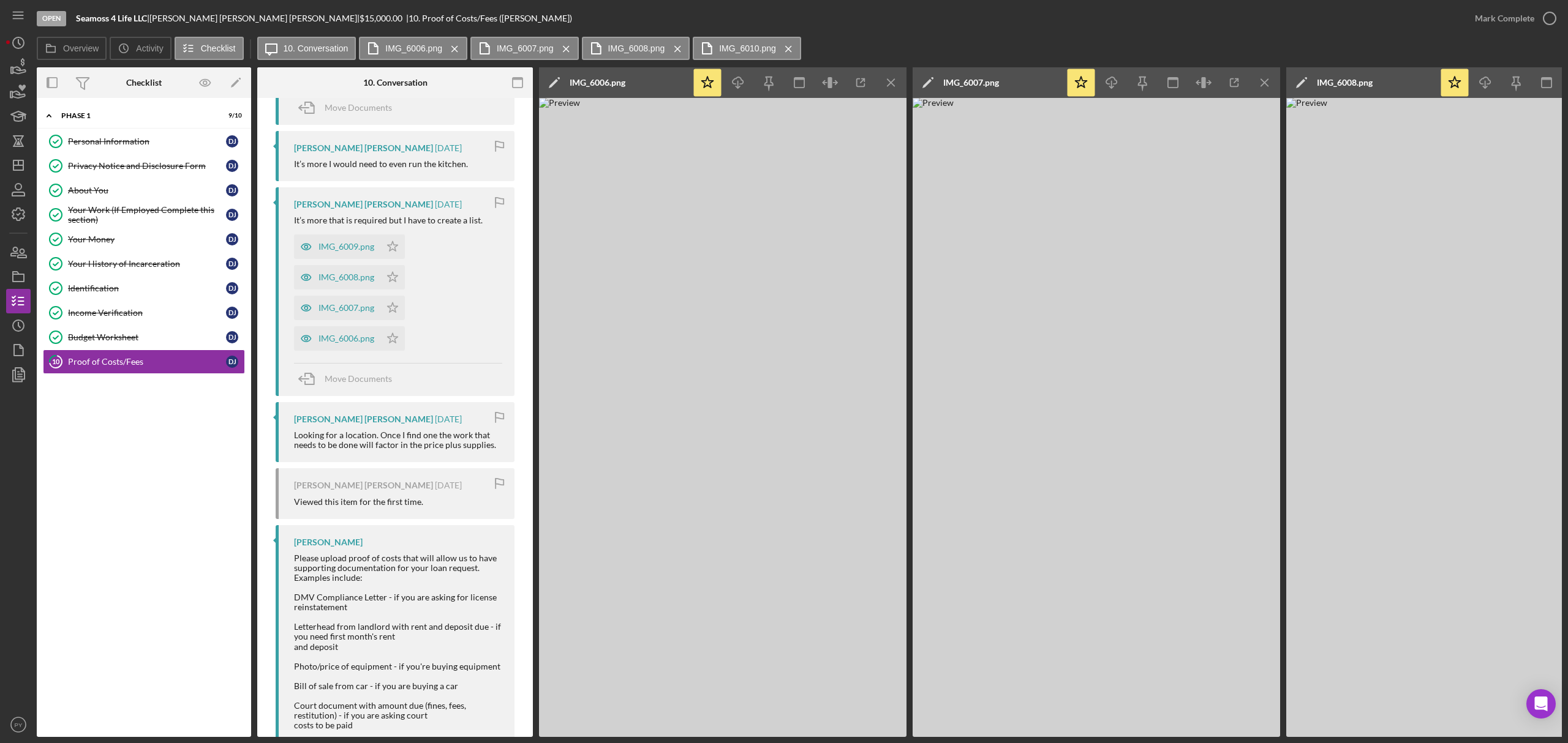
click at [382, 150] on div "[PERSON_NAME] [PERSON_NAME]" at bounding box center [363, 148] width 139 height 10
click at [339, 255] on div "IMG_6009.png" at bounding box center [337, 246] width 86 height 24
click at [333, 274] on div "IMG_6008.png" at bounding box center [346, 277] width 56 height 10
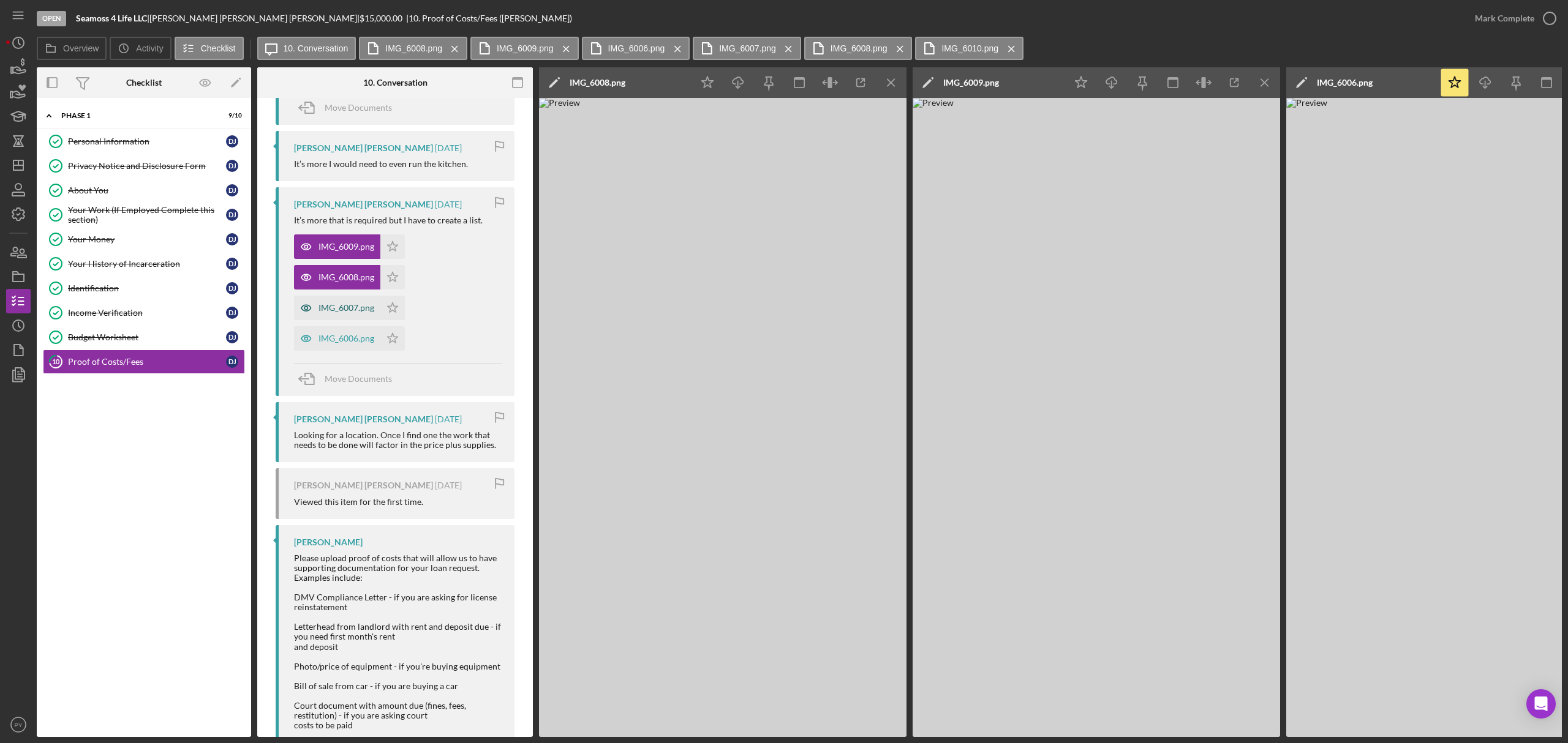
click at [327, 306] on div "IMG_6007.png" at bounding box center [346, 308] width 56 height 10
click at [324, 339] on div "IMG_6006.png" at bounding box center [346, 338] width 56 height 10
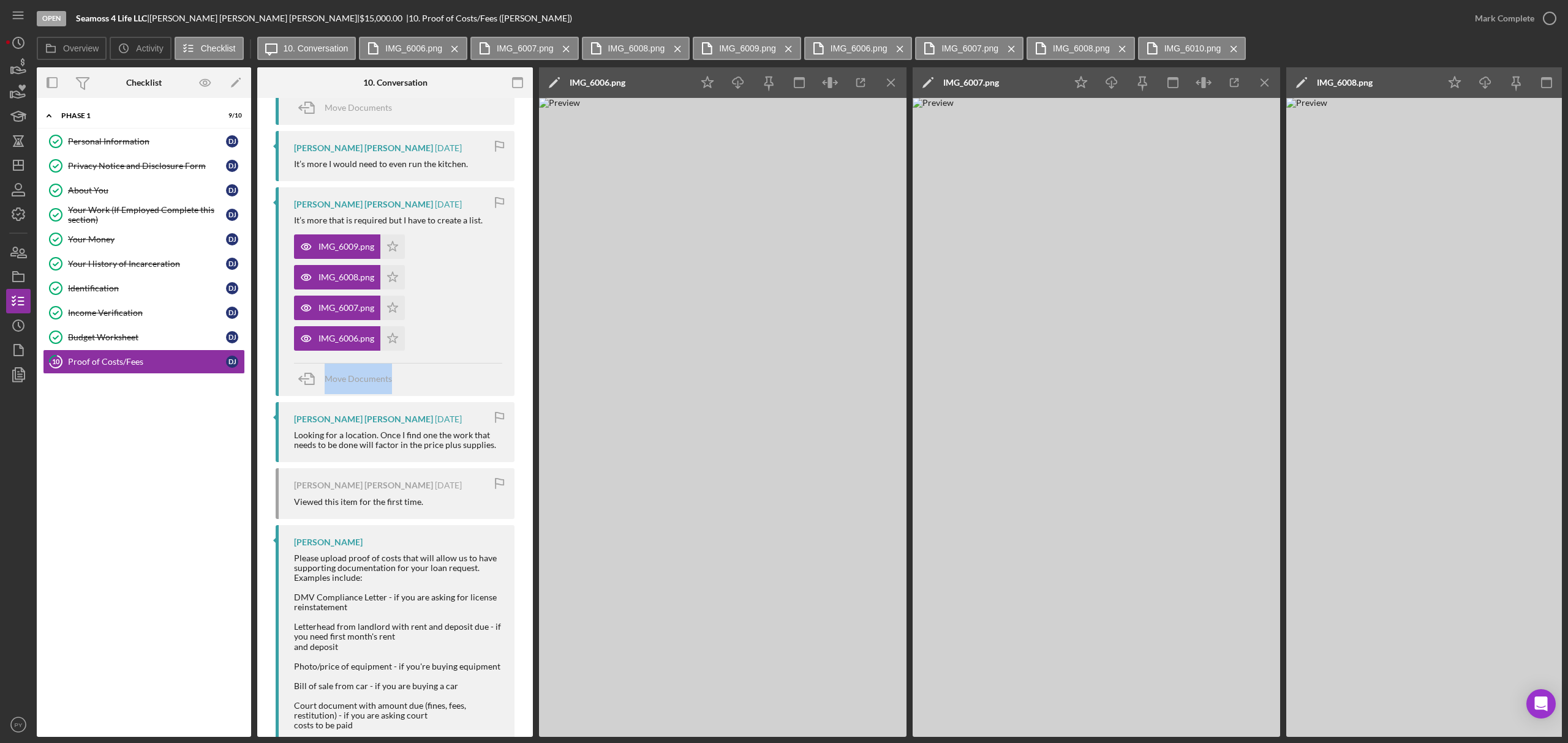
drag, startPoint x: 529, startPoint y: 358, endPoint x: 532, endPoint y: 344, distance: 14.3
click at [532, 344] on div "10 Proof of Costs/Fees Visible to Client Internal v Color teal Color pink Remov…" at bounding box center [395, 418] width 276 height 639
click at [525, 165] on div "Visible to Client Internal v Color teal Color pink Remove color Add row above A…" at bounding box center [395, 249] width 276 height 1416
click at [527, 154] on div "Visible to Client Internal v Color teal Color pink Remove color Add row above A…" at bounding box center [395, 249] width 276 height 1416
click at [395, 49] on label "IMG_6006.png" at bounding box center [413, 48] width 57 height 10
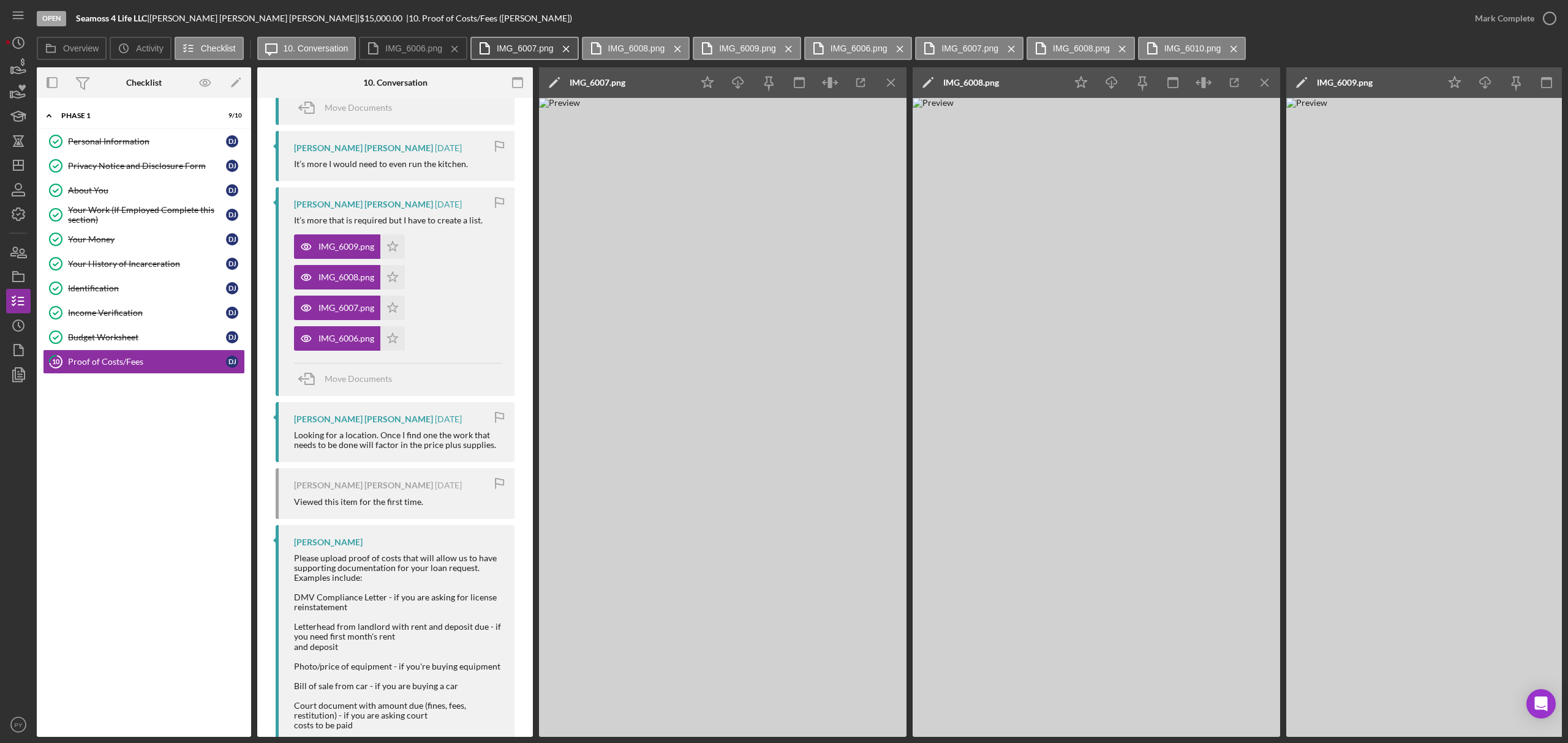
click at [501, 50] on label "IMG_6007.png" at bounding box center [525, 48] width 57 height 10
click at [618, 52] on label "IMG_6008.png" at bounding box center [637, 48] width 57 height 10
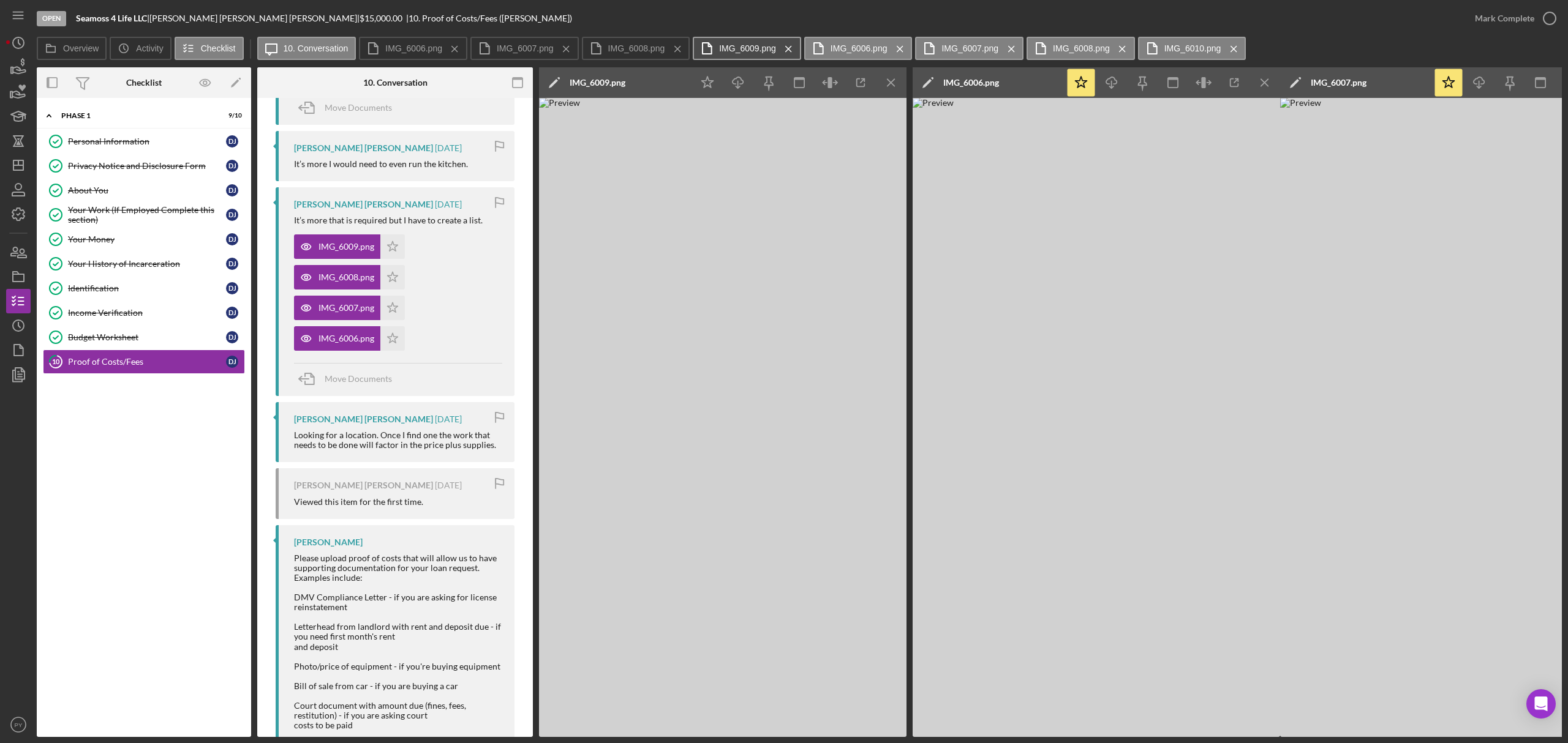
click at [719, 47] on label "IMG_6009.png" at bounding box center [747, 48] width 57 height 10
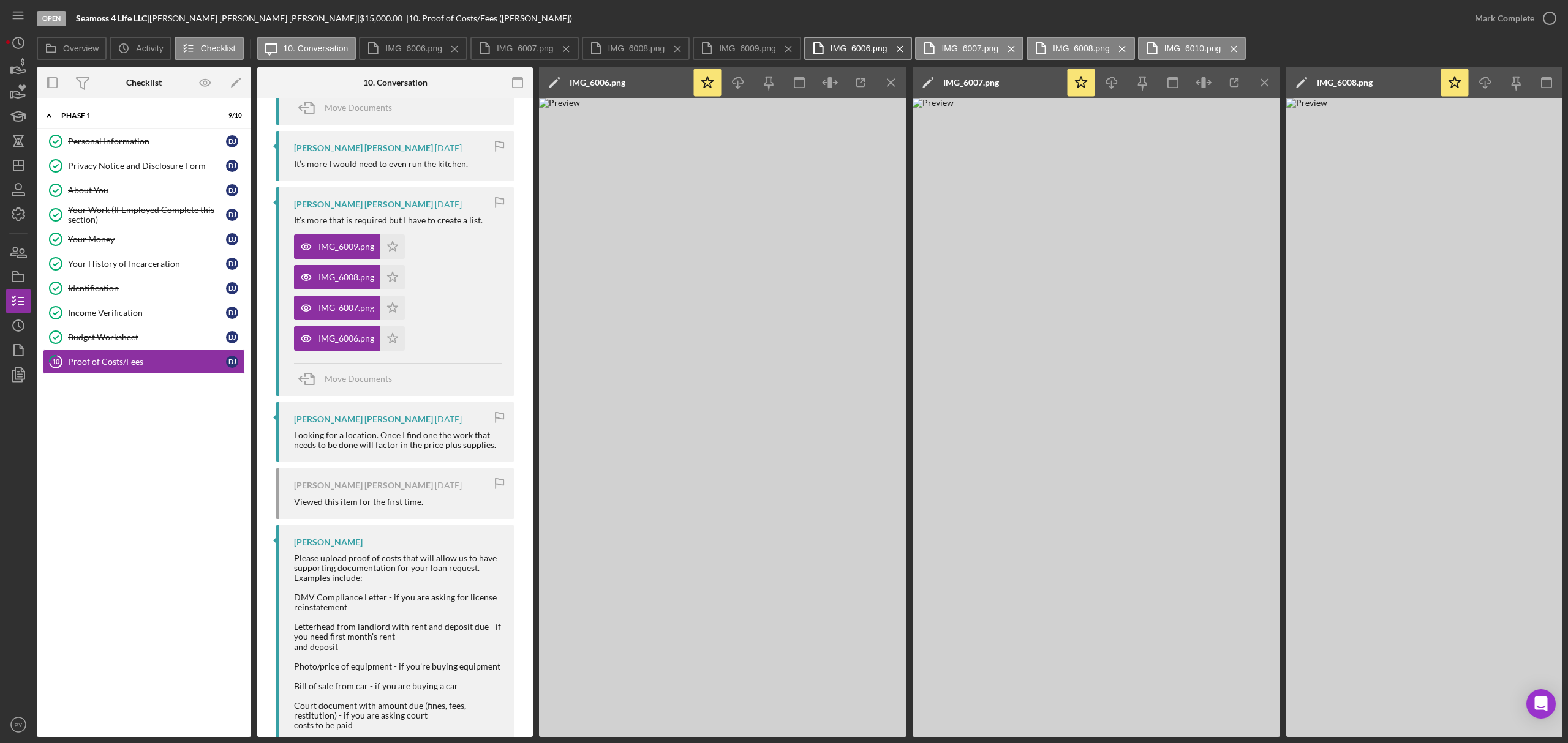
click at [866, 44] on label "IMG_6006.png" at bounding box center [859, 48] width 57 height 10
click at [411, 40] on button "IMG_6006.png Icon/Menu Close" at bounding box center [413, 48] width 108 height 23
click at [505, 51] on label "IMG_6007.png" at bounding box center [525, 48] width 57 height 10
click at [1106, 76] on icon "Icon/Download" at bounding box center [1112, 83] width 28 height 28
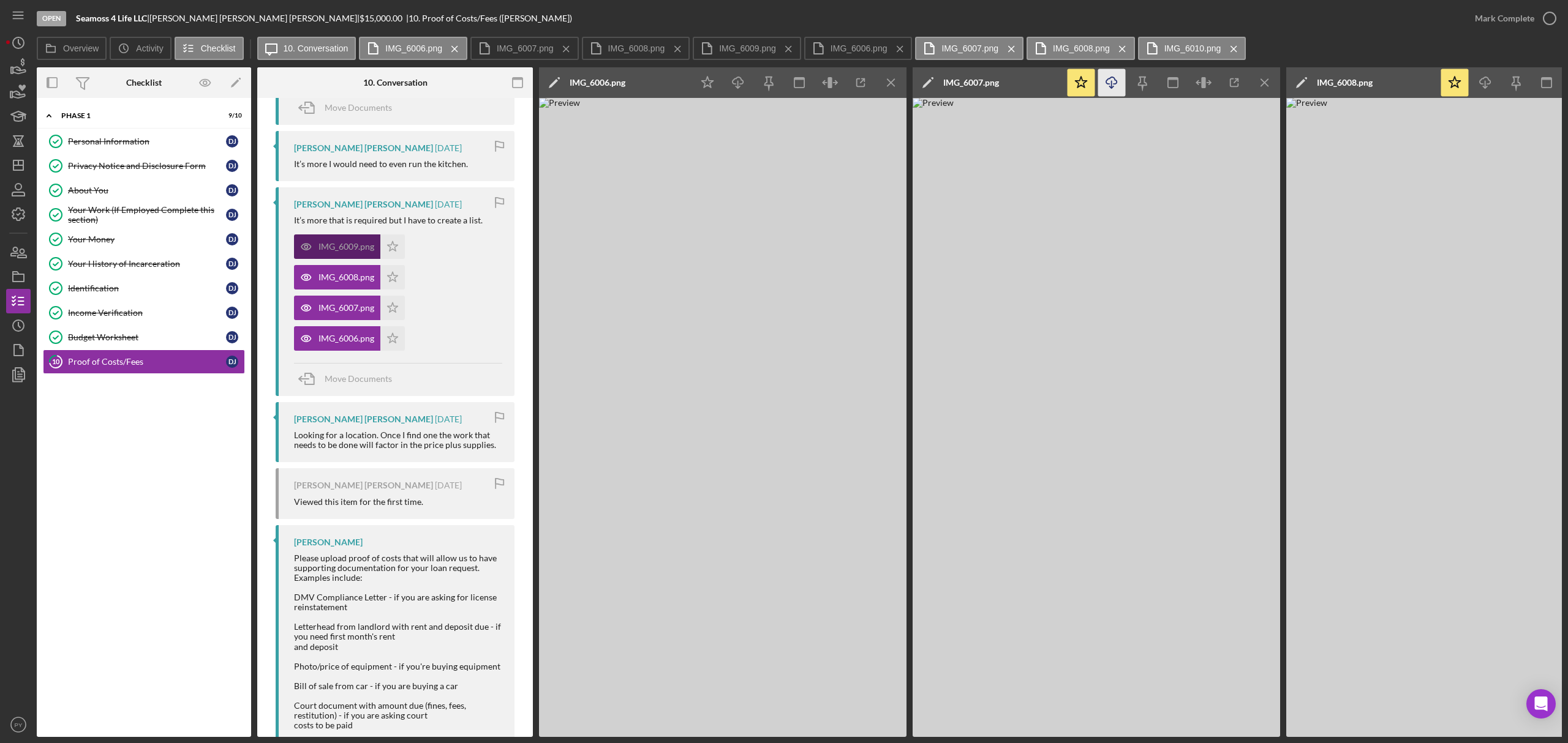
click at [345, 248] on div "IMG_6009.png" at bounding box center [346, 246] width 56 height 10
click at [297, 49] on label "10. Conversation" at bounding box center [316, 48] width 65 height 10
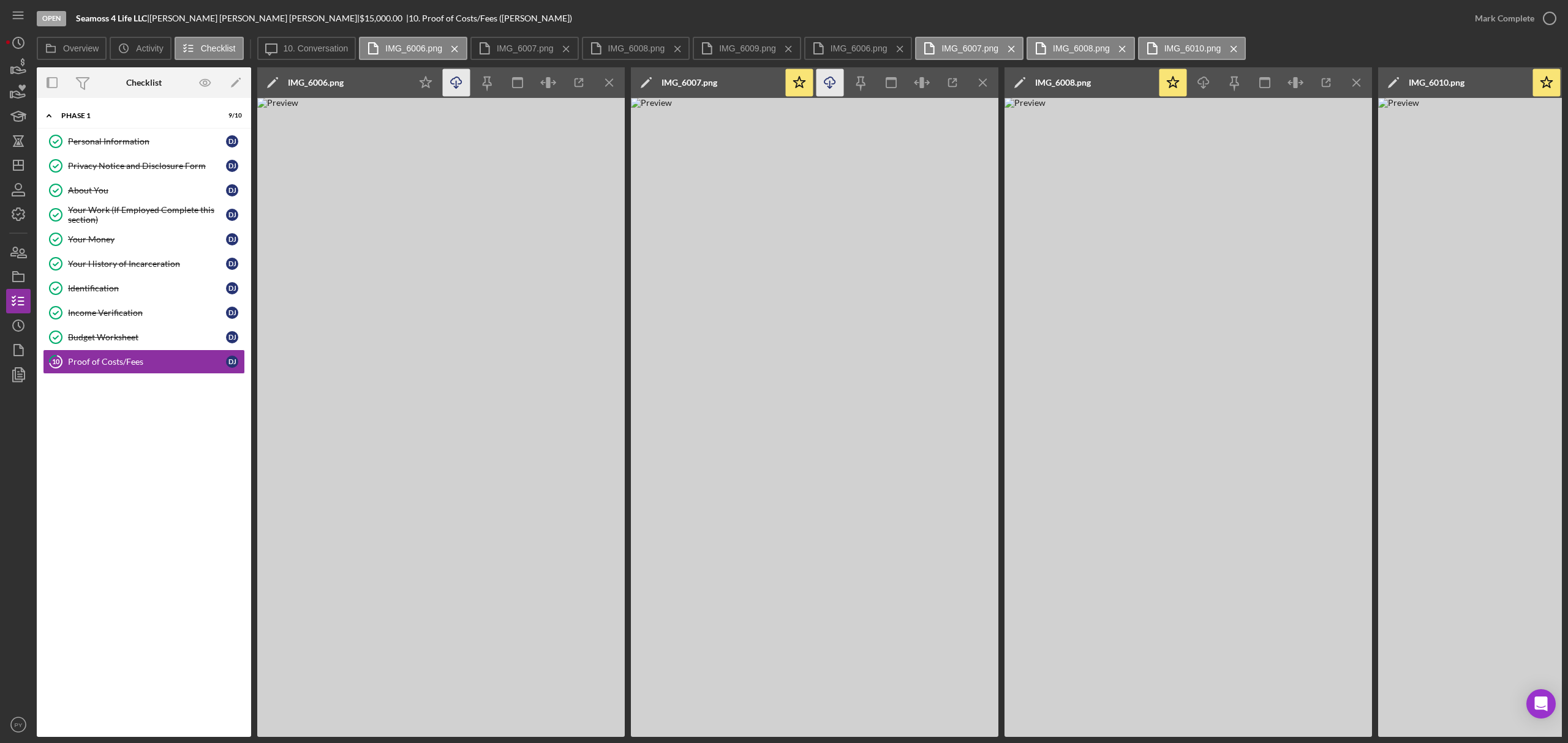
click at [454, 91] on icon "Icon/Download" at bounding box center [457, 83] width 28 height 28
click at [1223, 345] on img at bounding box center [1188, 418] width 368 height 639
click at [511, 47] on label "IMG_6007.png" at bounding box center [525, 48] width 57 height 10
click at [608, 47] on label "IMG_6008.png" at bounding box center [637, 48] width 57 height 10
click at [1208, 86] on icon "Icon/Download" at bounding box center [1204, 83] width 28 height 28
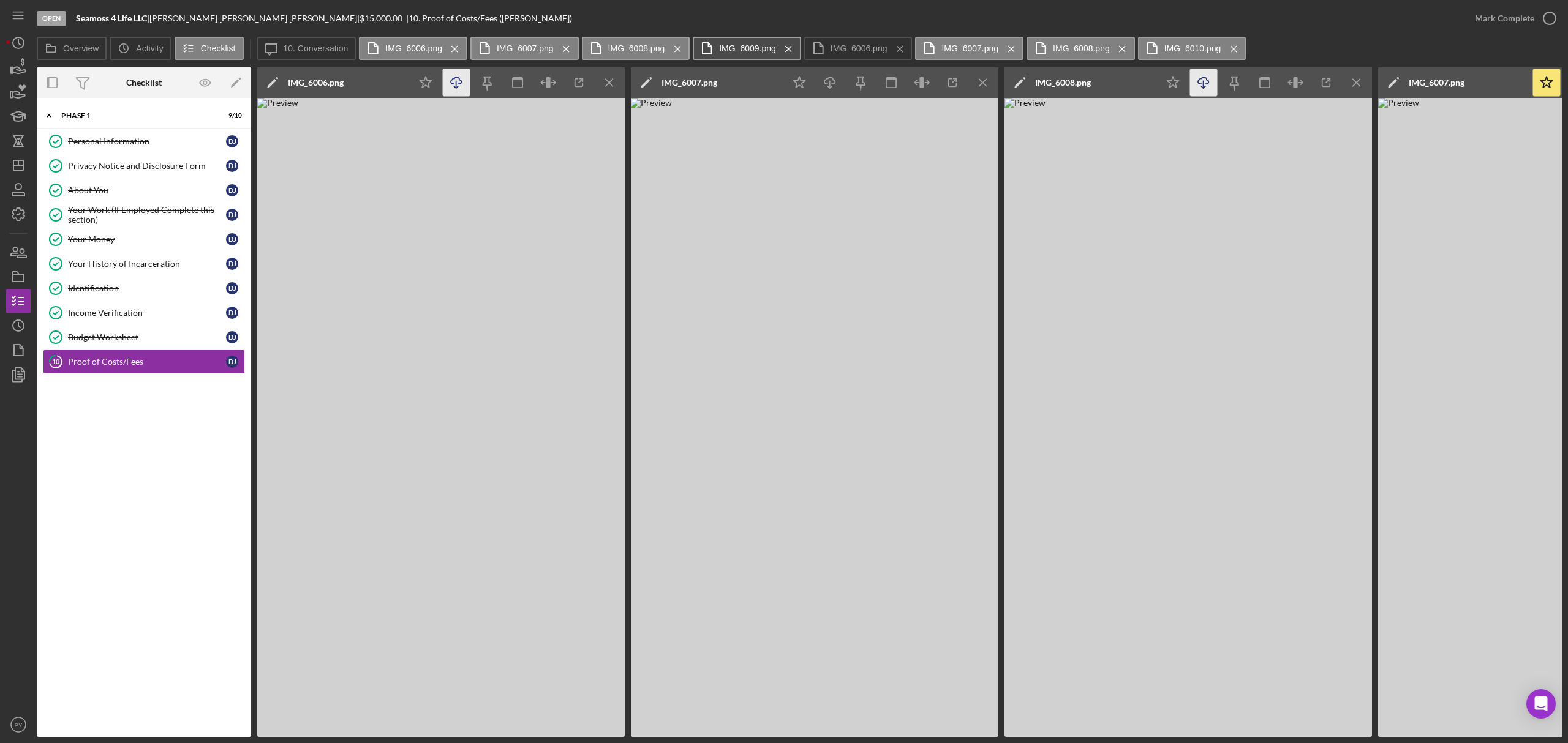
click at [728, 50] on label "IMG_6009.png" at bounding box center [747, 48] width 57 height 10
click at [451, 43] on icon "Icon/Menu Close" at bounding box center [455, 49] width 22 height 30
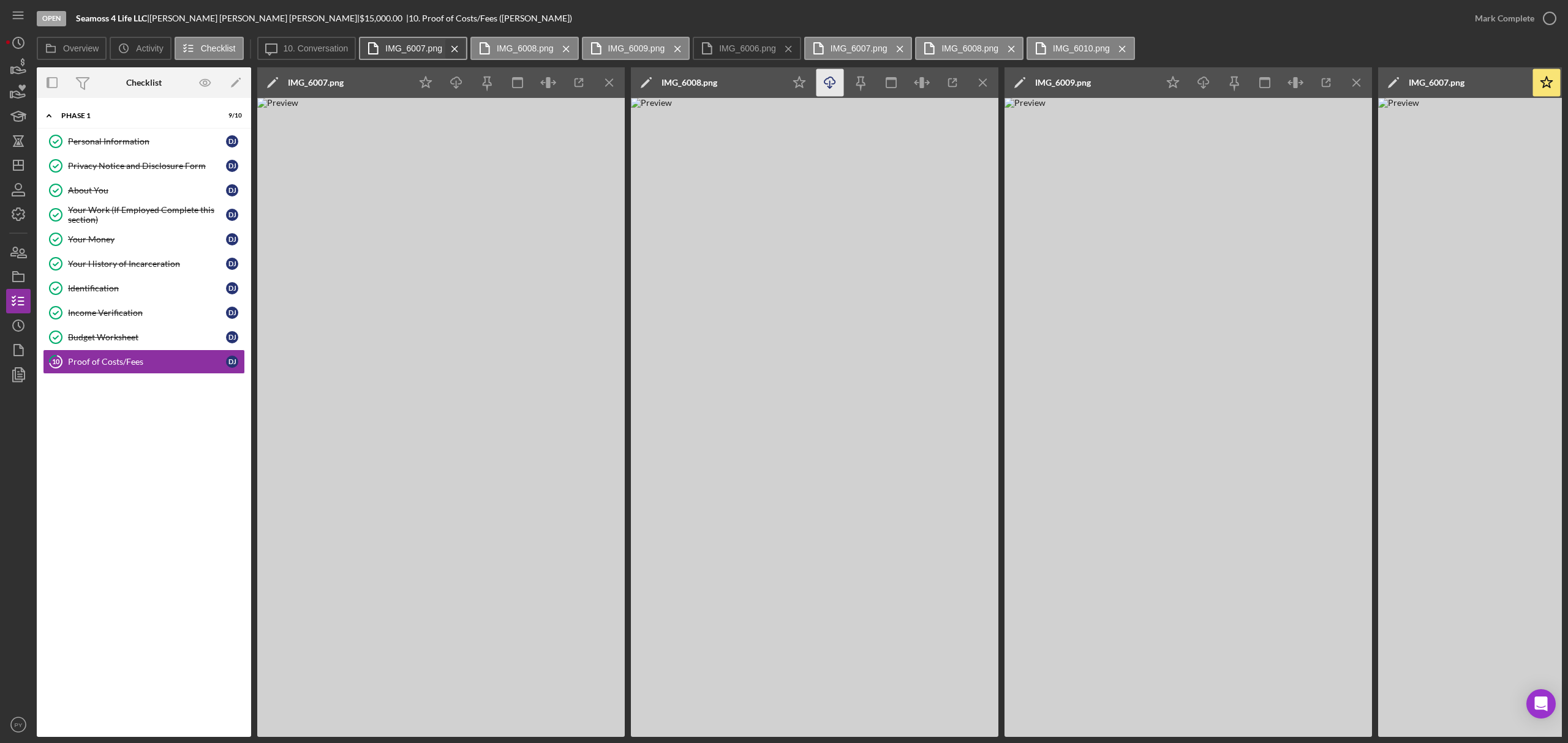
click at [451, 45] on icon "Icon/Menu Close" at bounding box center [455, 49] width 22 height 30
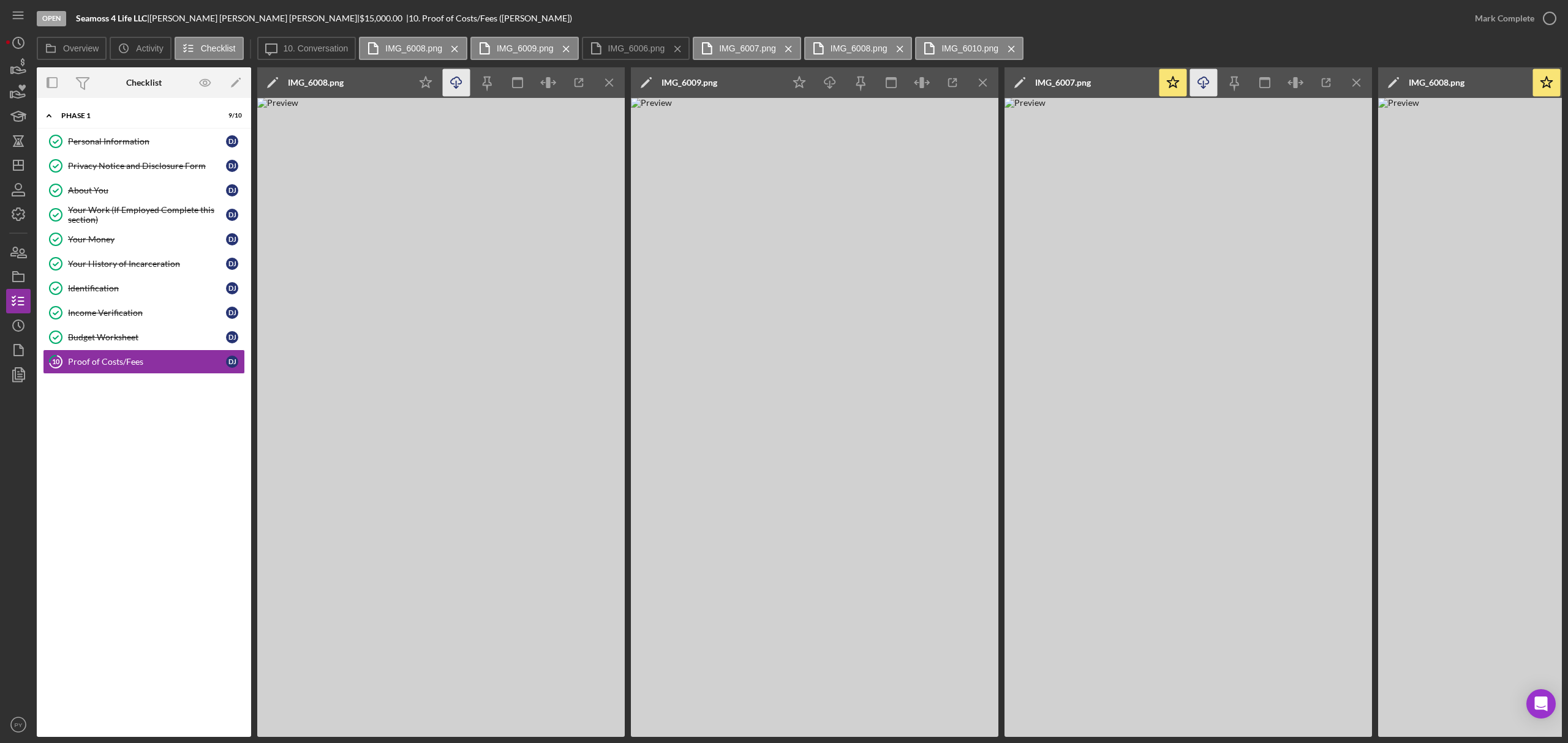
click at [763, 253] on img at bounding box center [815, 418] width 368 height 639
click at [517, 51] on label "IMG_6009.png" at bounding box center [525, 48] width 57 height 10
click at [1051, 258] on img at bounding box center [1188, 418] width 368 height 639
click at [334, 45] on label "10. Conversation" at bounding box center [316, 48] width 65 height 10
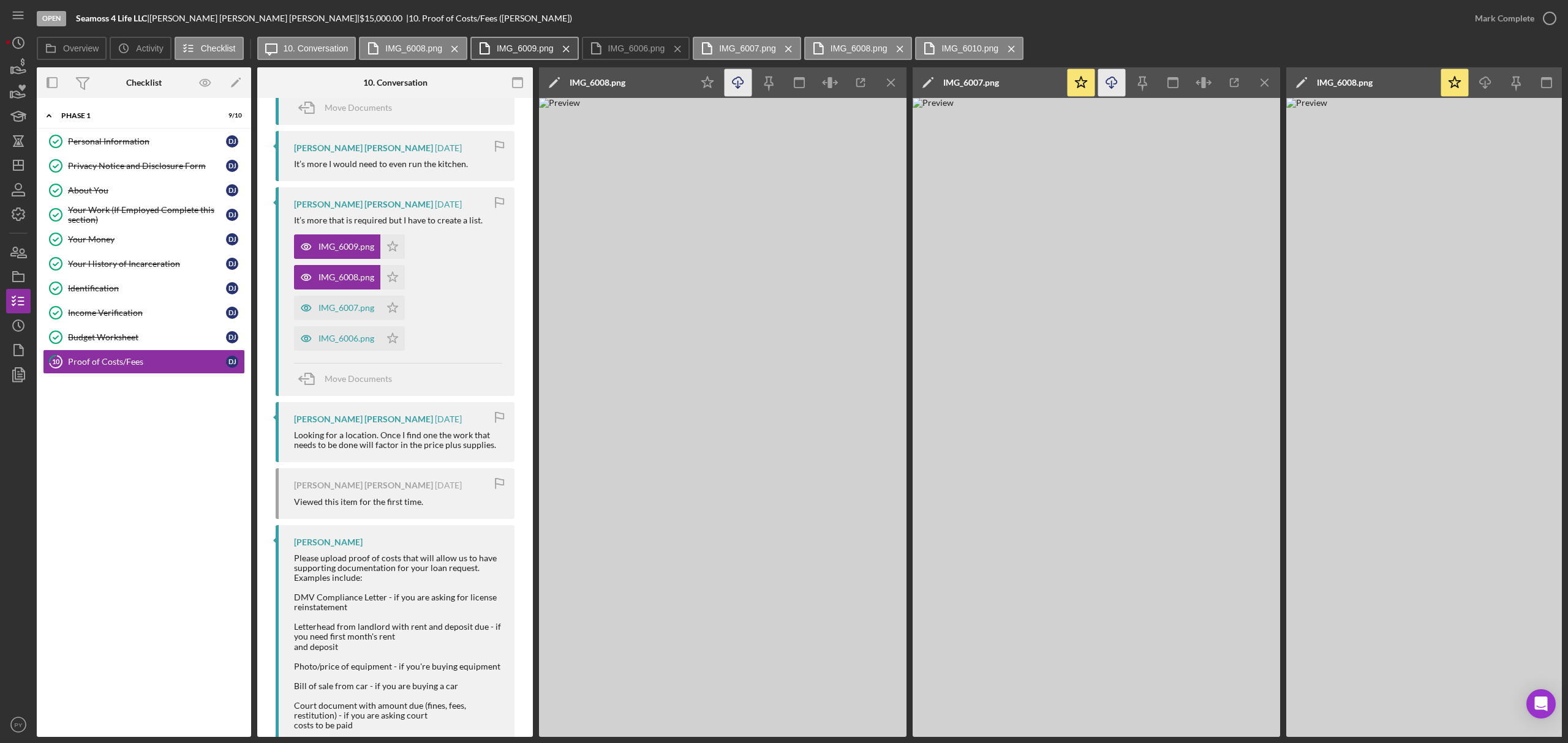
click at [507, 47] on label "IMG_6009.png" at bounding box center [525, 48] width 57 height 10
click at [1113, 86] on icon "Icon/Download" at bounding box center [1112, 83] width 28 height 28
click at [91, 337] on div "Budget Worksheet" at bounding box center [147, 337] width 158 height 10
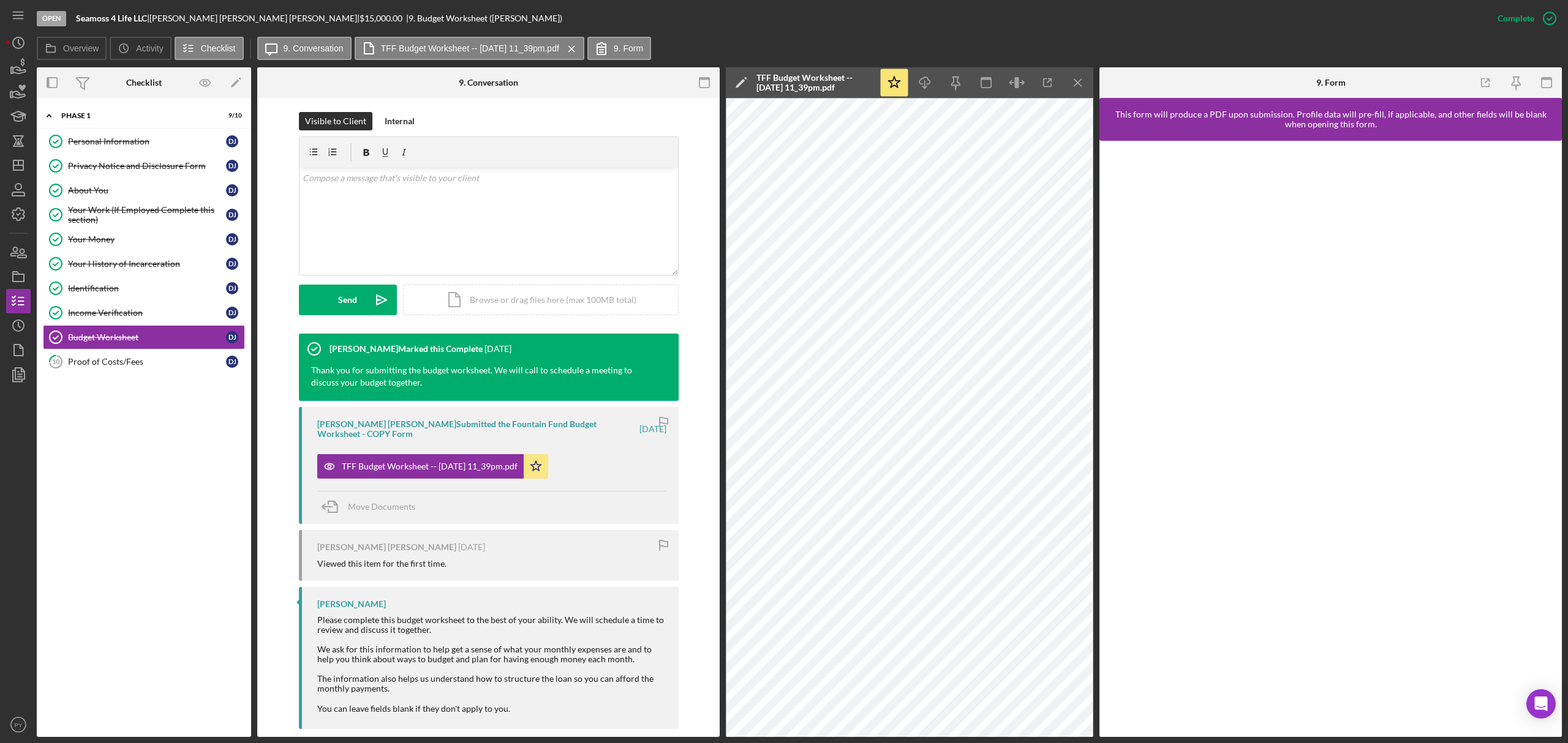
scroll to position [188, 0]
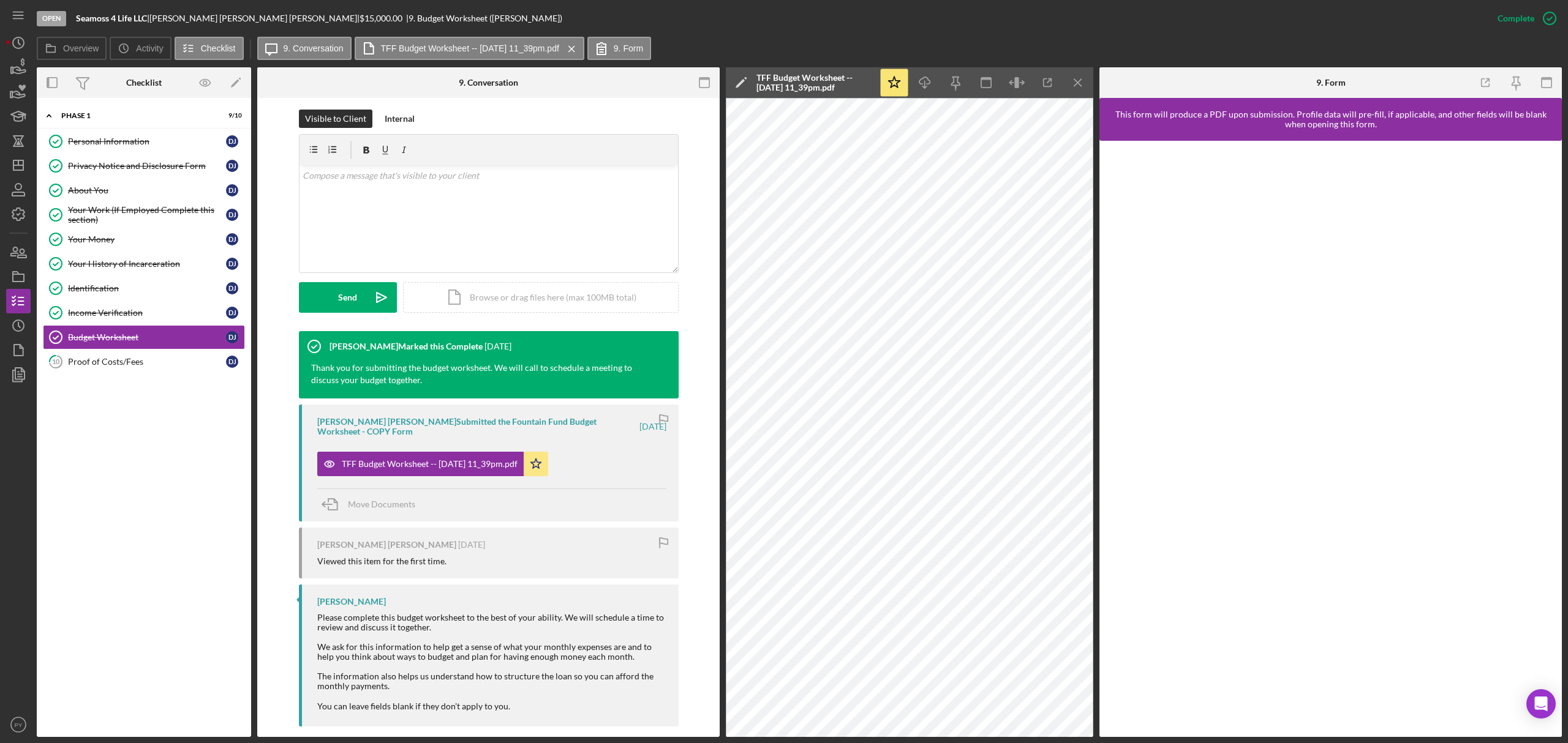
click at [491, 427] on div "[PERSON_NAME] [PERSON_NAME] Submitted the Fountain Fund Budget Worksheet - COPY…" at bounding box center [488, 462] width 380 height 117
